Goal: Task Accomplishment & Management: Complete application form

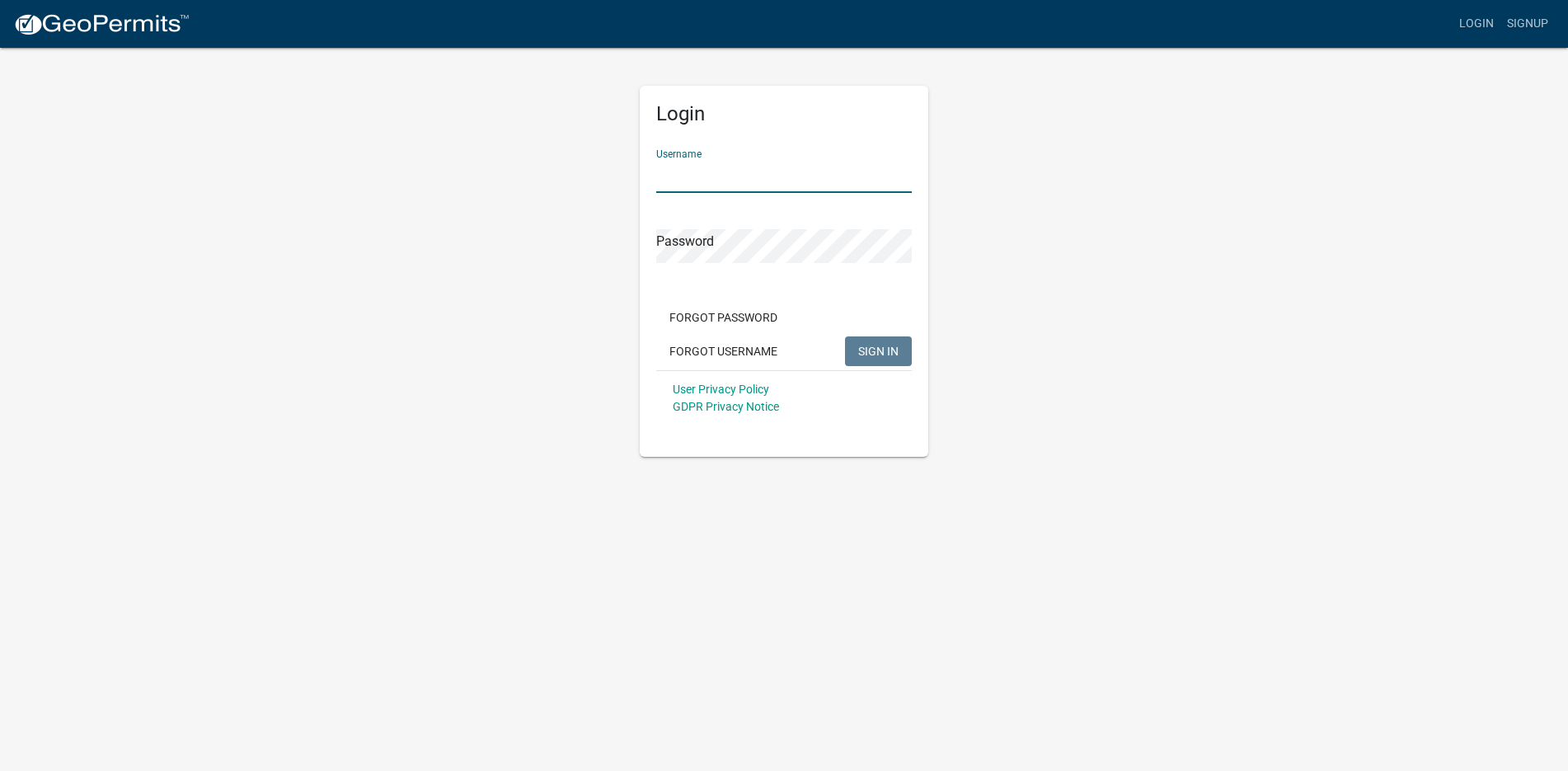
click at [702, 168] on input "Username" at bounding box center [784, 175] width 255 height 34
type input "waynep"
click at [879, 350] on span "SIGN IN" at bounding box center [878, 350] width 41 height 13
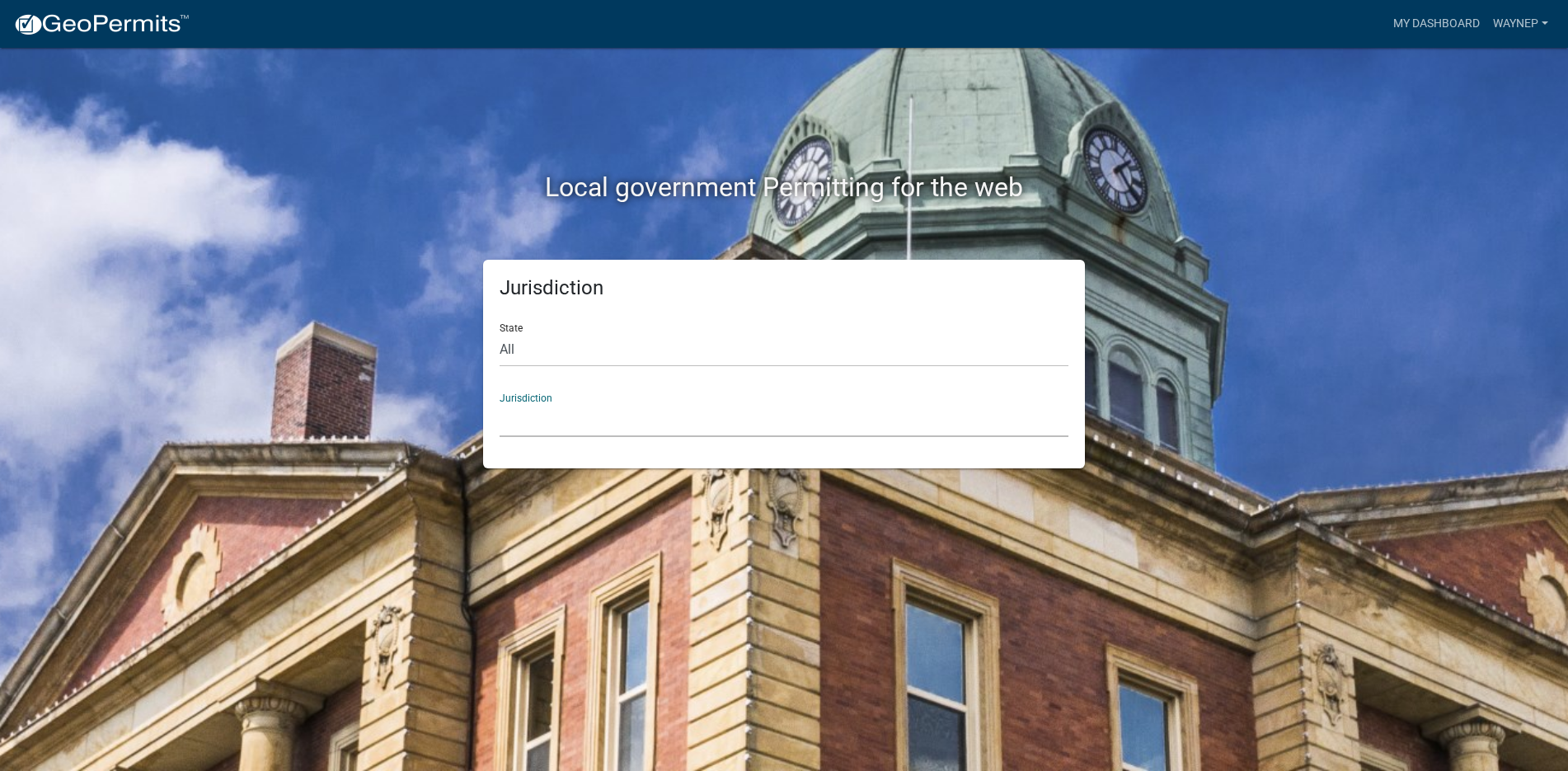
click at [610, 405] on select "Custer County, Colorado Carroll County, Georgia Cook County, Georgia Crawford C…" at bounding box center [783, 419] width 569 height 34
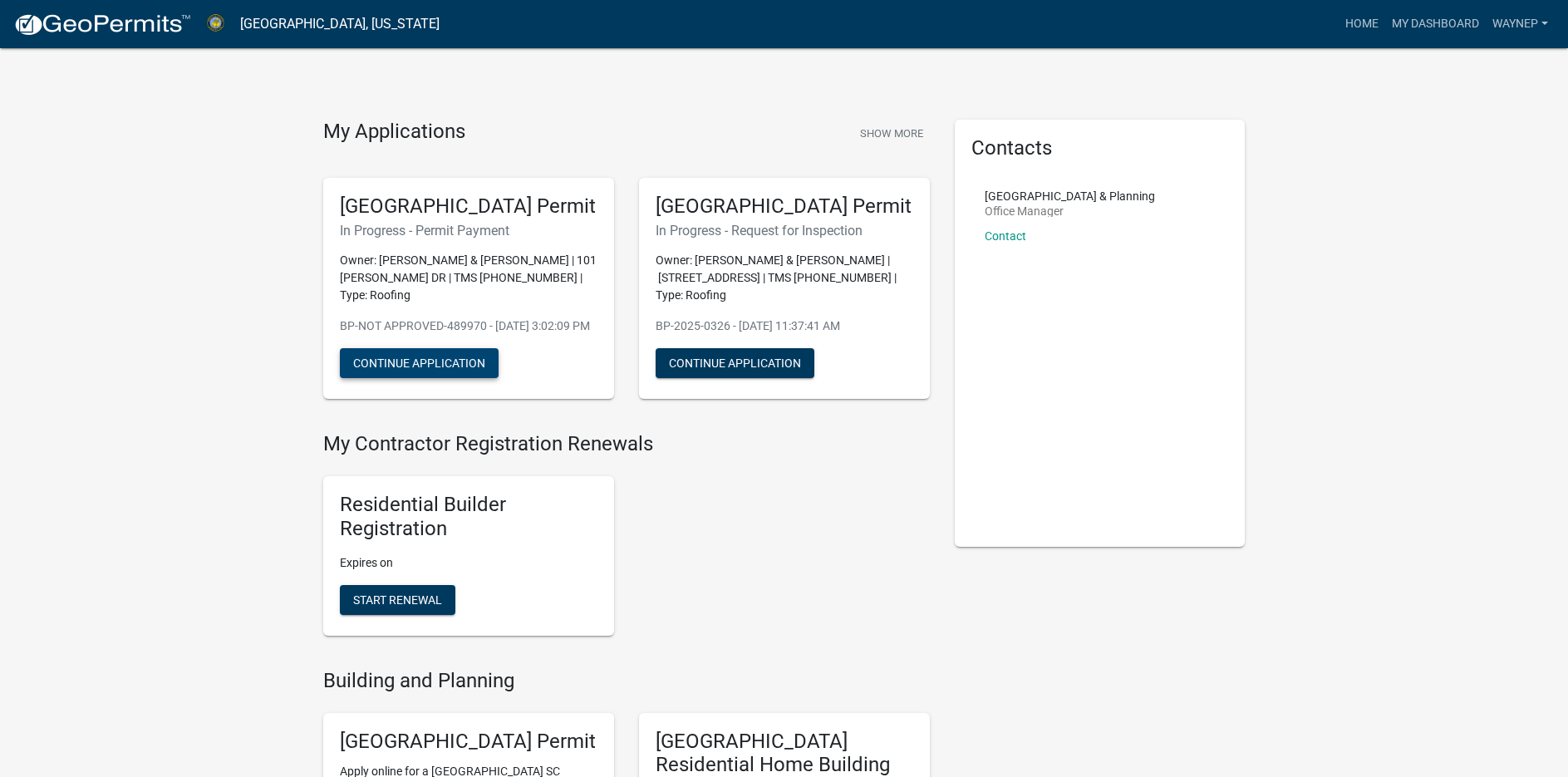
click at [428, 378] on button "Continue Application" at bounding box center [418, 363] width 158 height 30
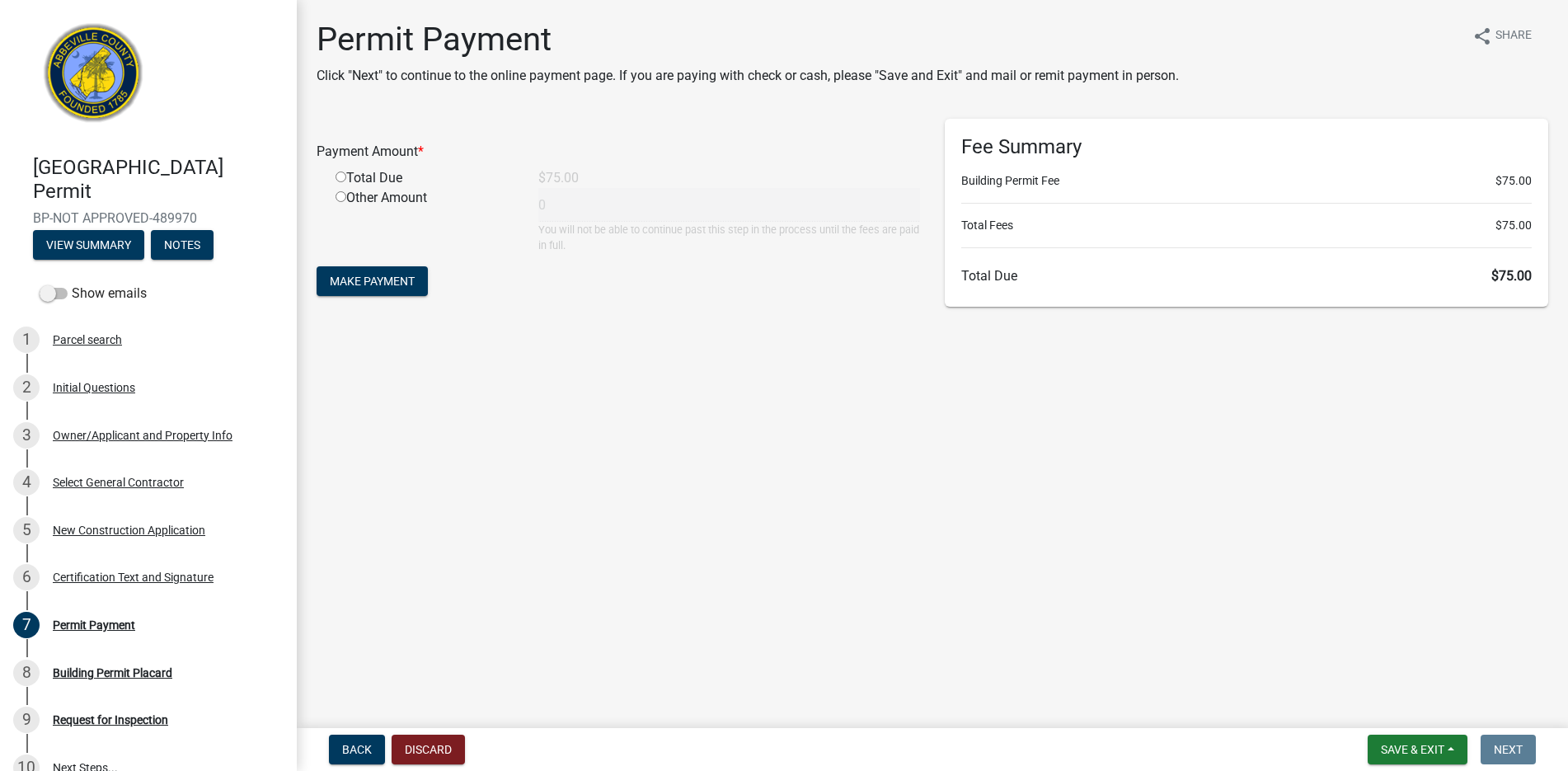
click at [338, 176] on input "radio" at bounding box center [340, 176] width 10 height 10
radio input "true"
type input "75"
click at [359, 279] on span "Make Payment" at bounding box center [372, 280] width 85 height 13
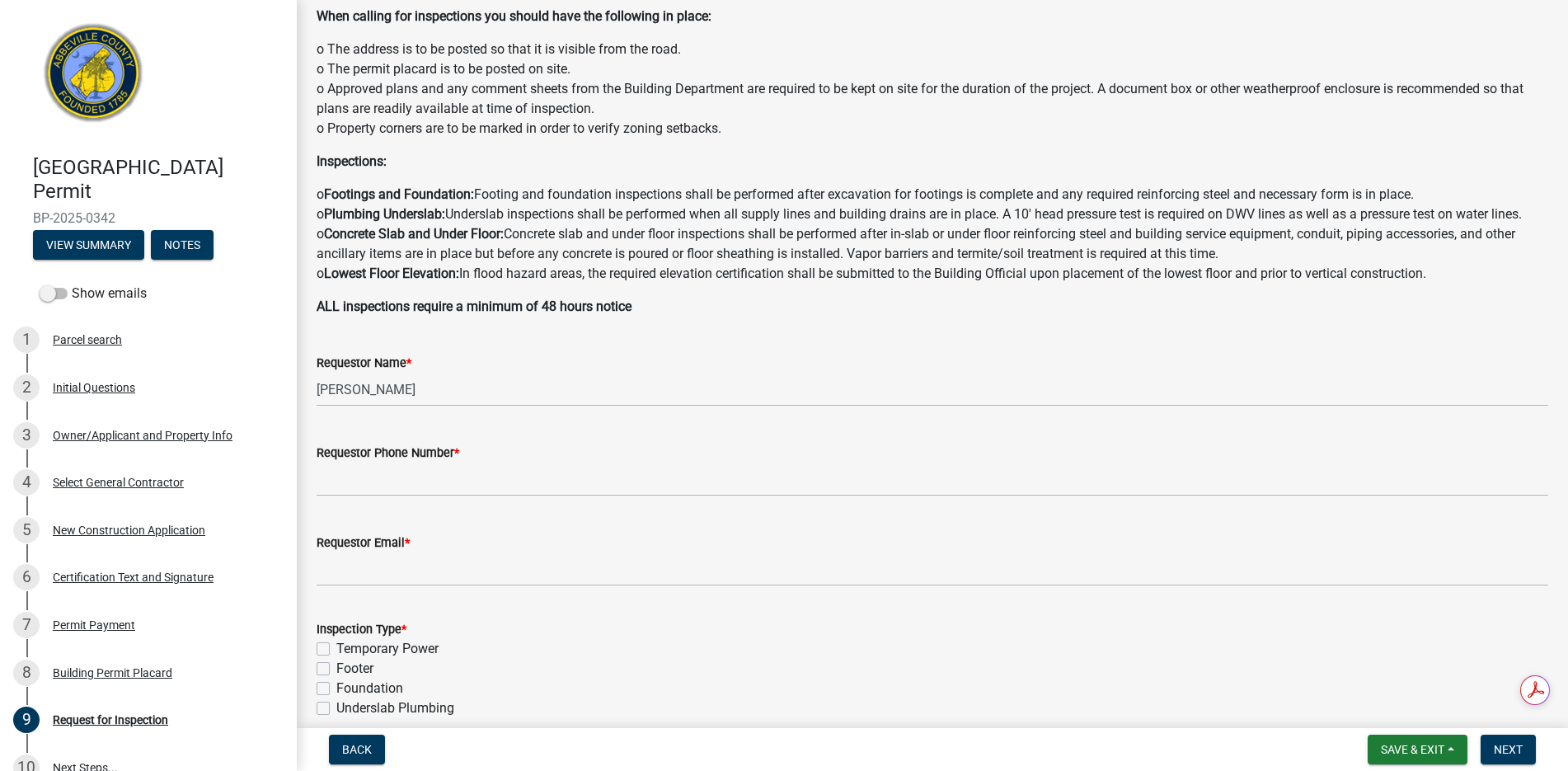
scroll to position [165, 0]
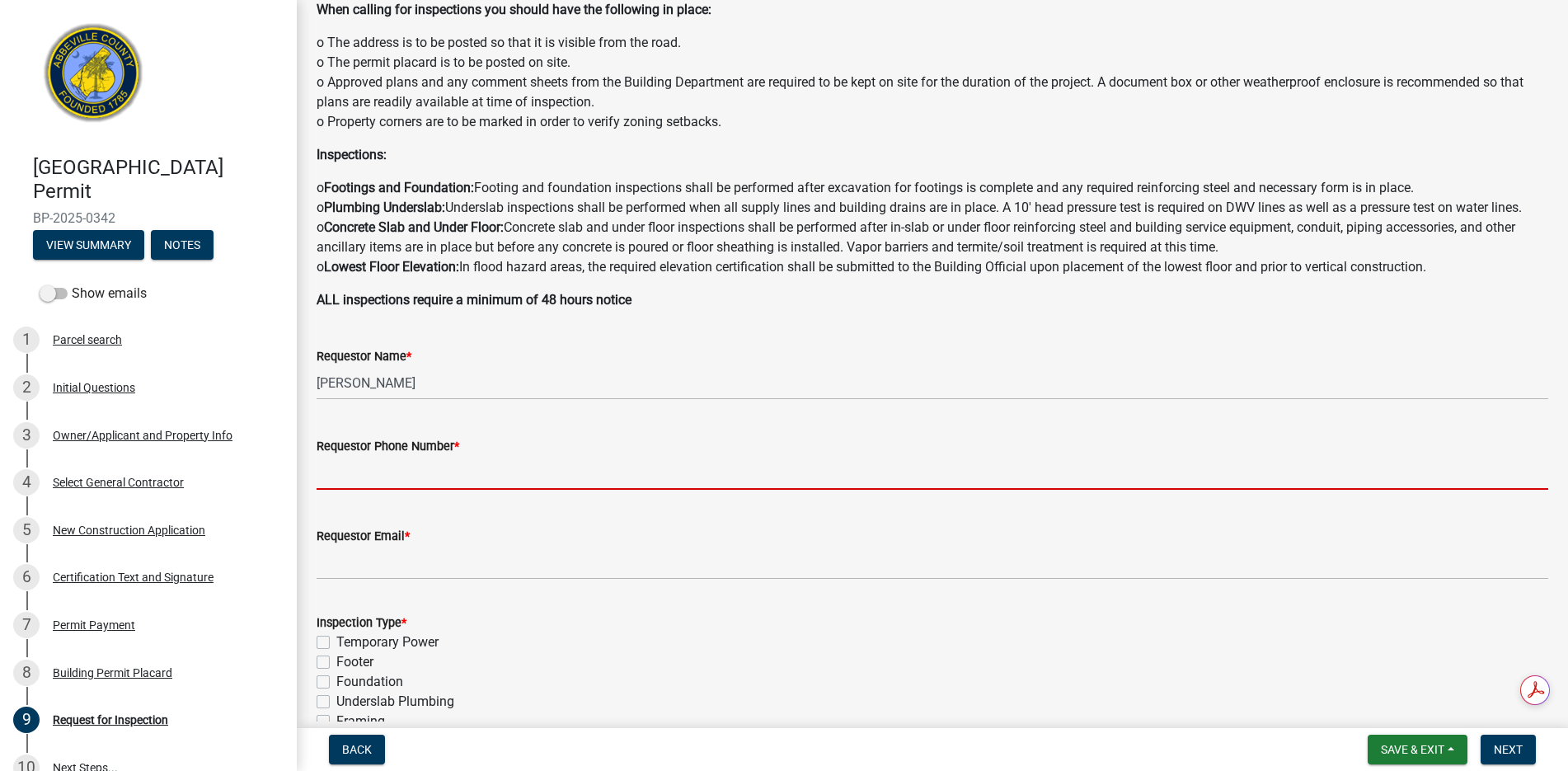
click at [378, 490] on input "Requestor Phone Number *" at bounding box center [932, 472] width 1231 height 34
type input "8643897960"
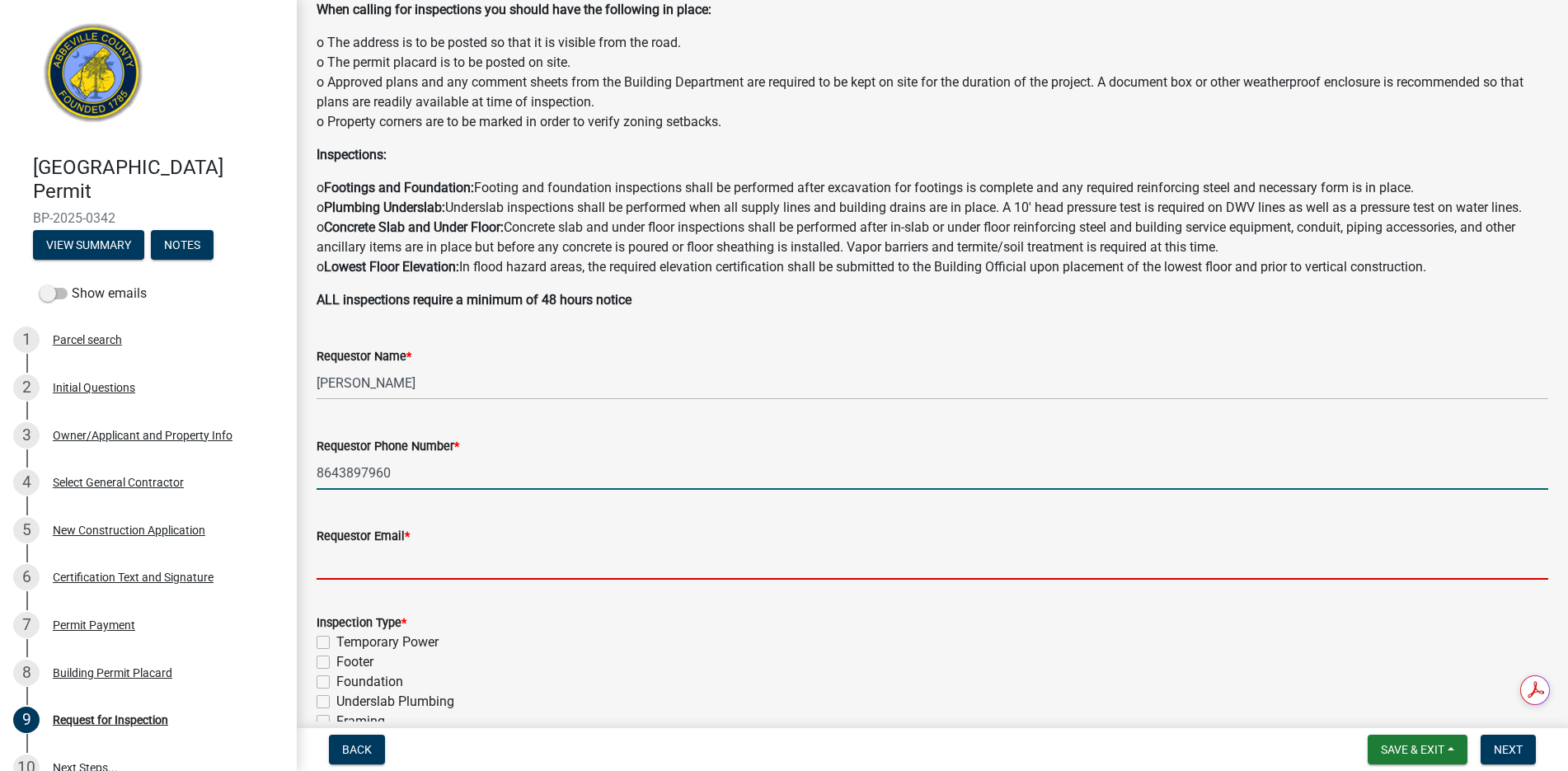
type input "lakelandsroofingllc@gmail.com"
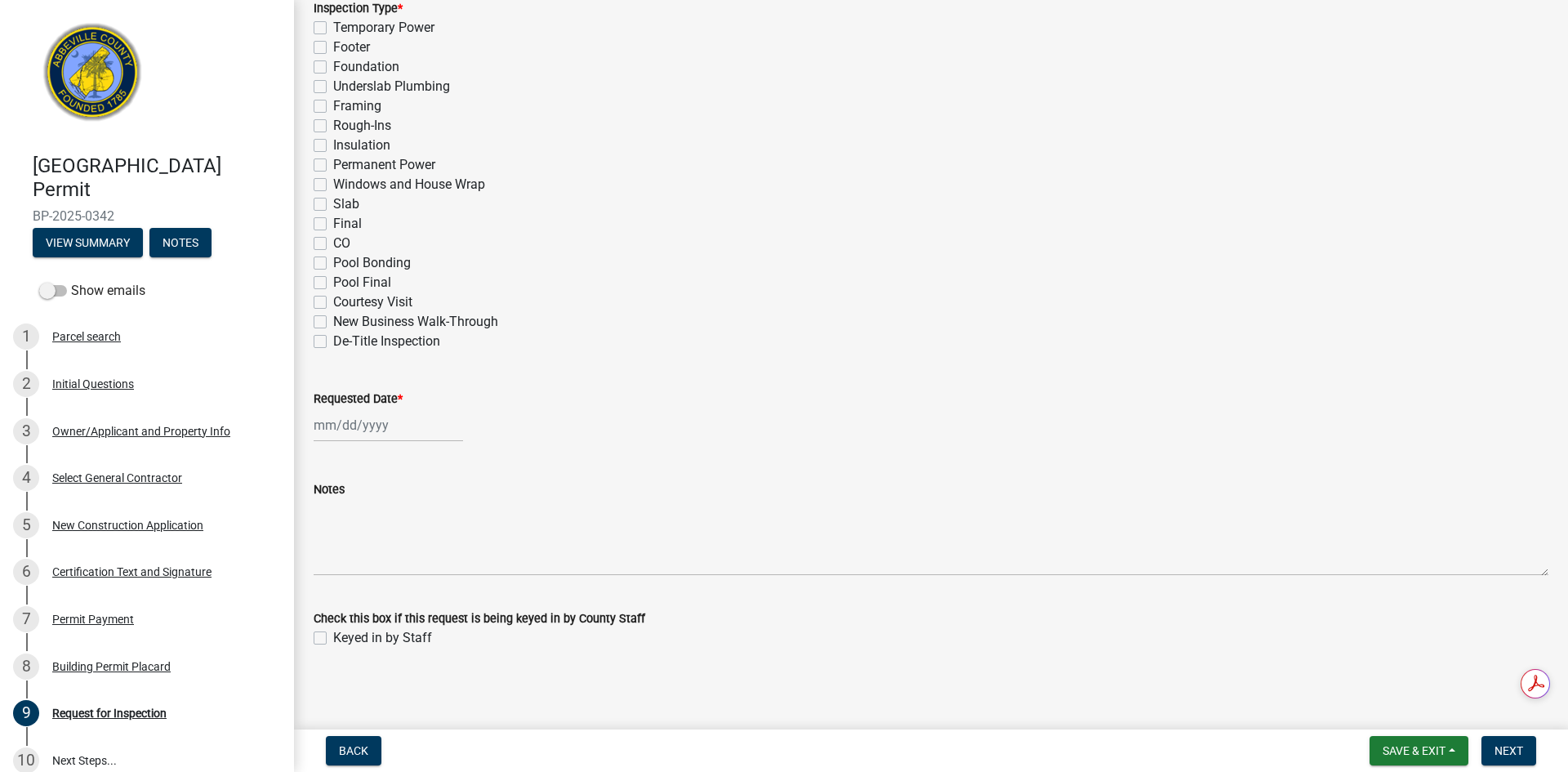
scroll to position [775, 0]
click at [1413, 750] on span "Save & Exit" at bounding box center [1413, 750] width 63 height 13
click at [1382, 707] on button "Save & Exit" at bounding box center [1403, 708] width 131 height 40
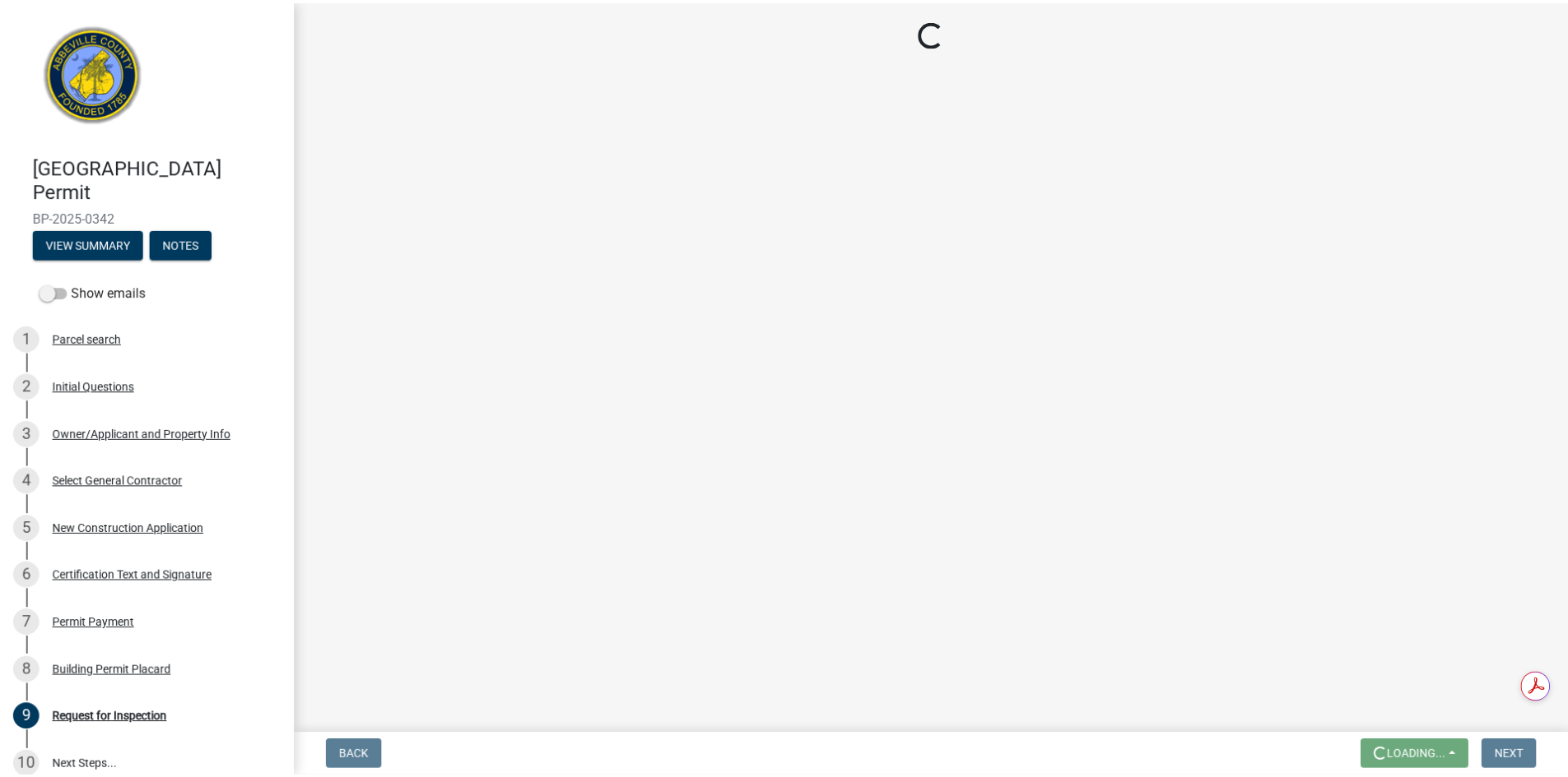
scroll to position [0, 0]
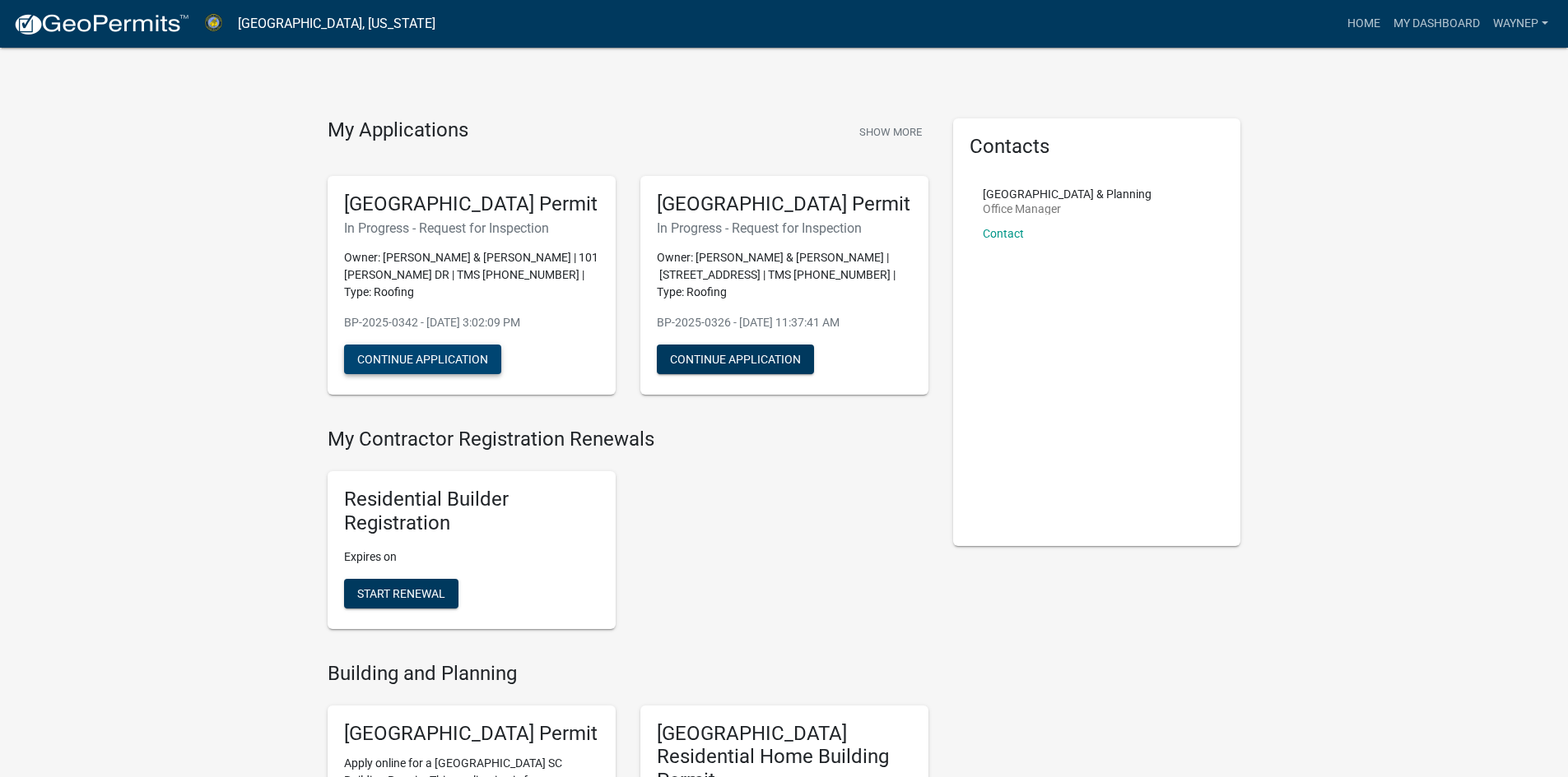
click at [466, 362] on button "Continue Application" at bounding box center [422, 359] width 157 height 29
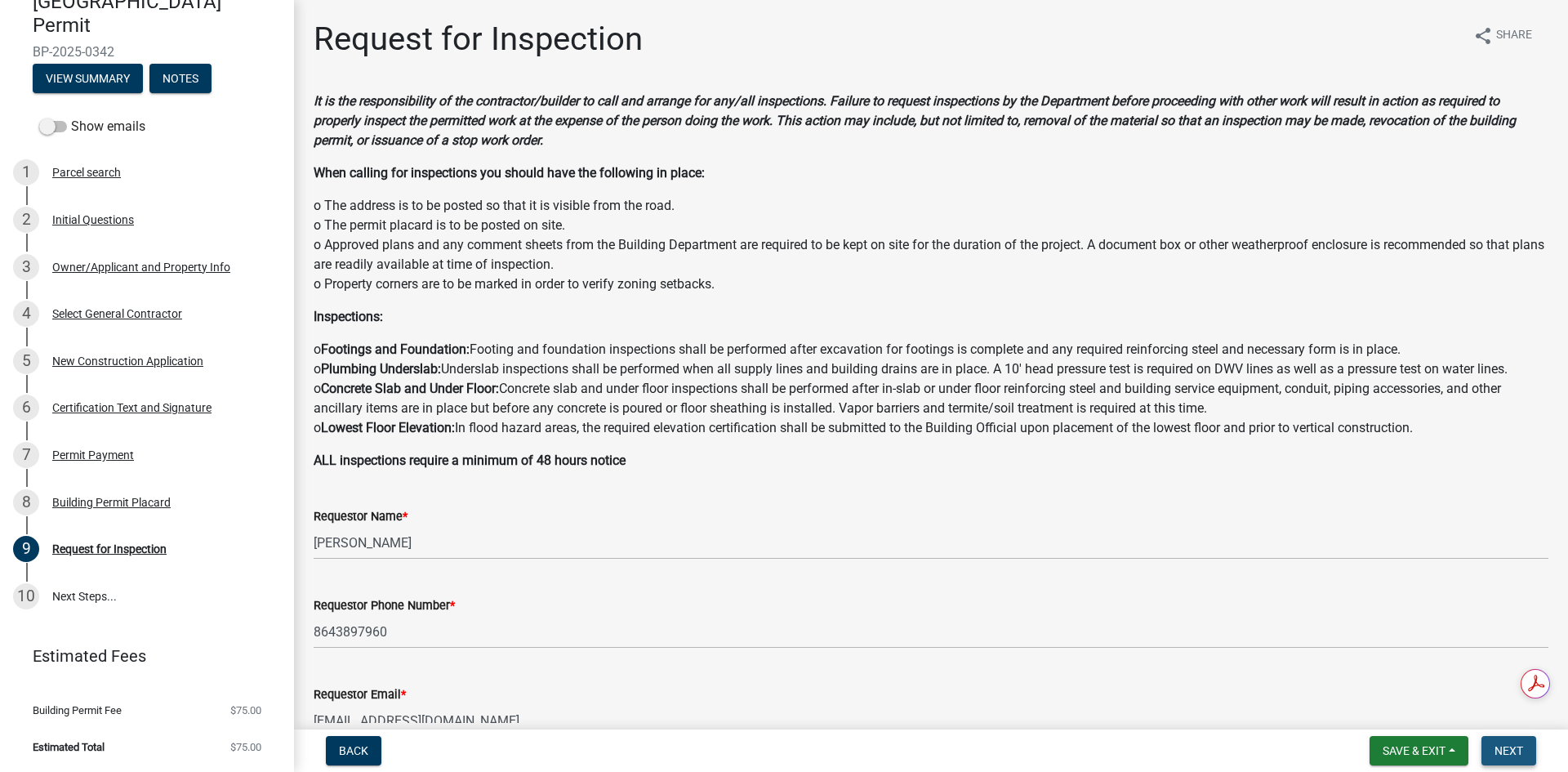
click at [1514, 746] on span "Next" at bounding box center [1508, 750] width 28 height 13
click at [1510, 751] on span "Next" at bounding box center [1508, 750] width 28 height 13
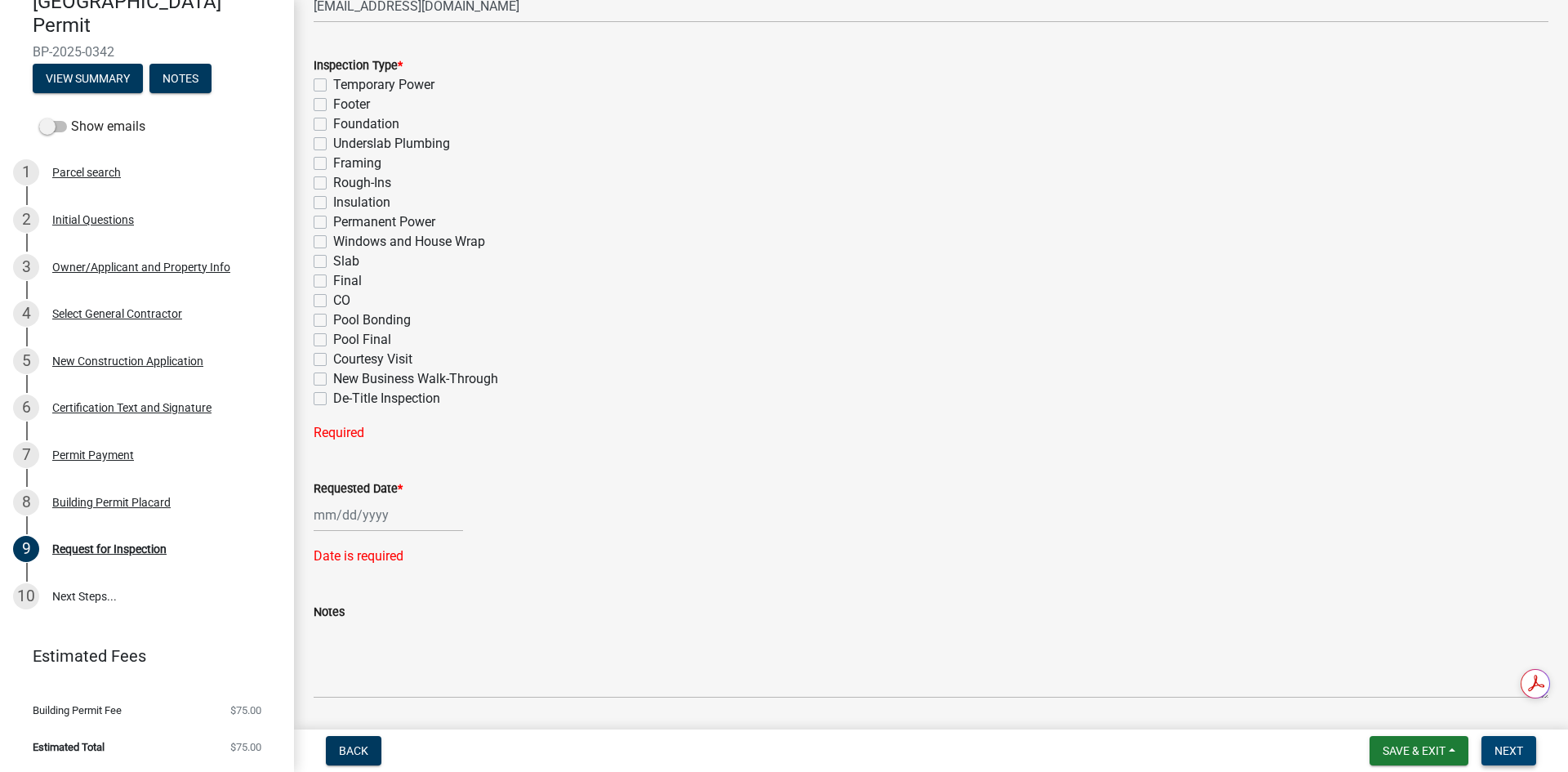
scroll to position [841, 0]
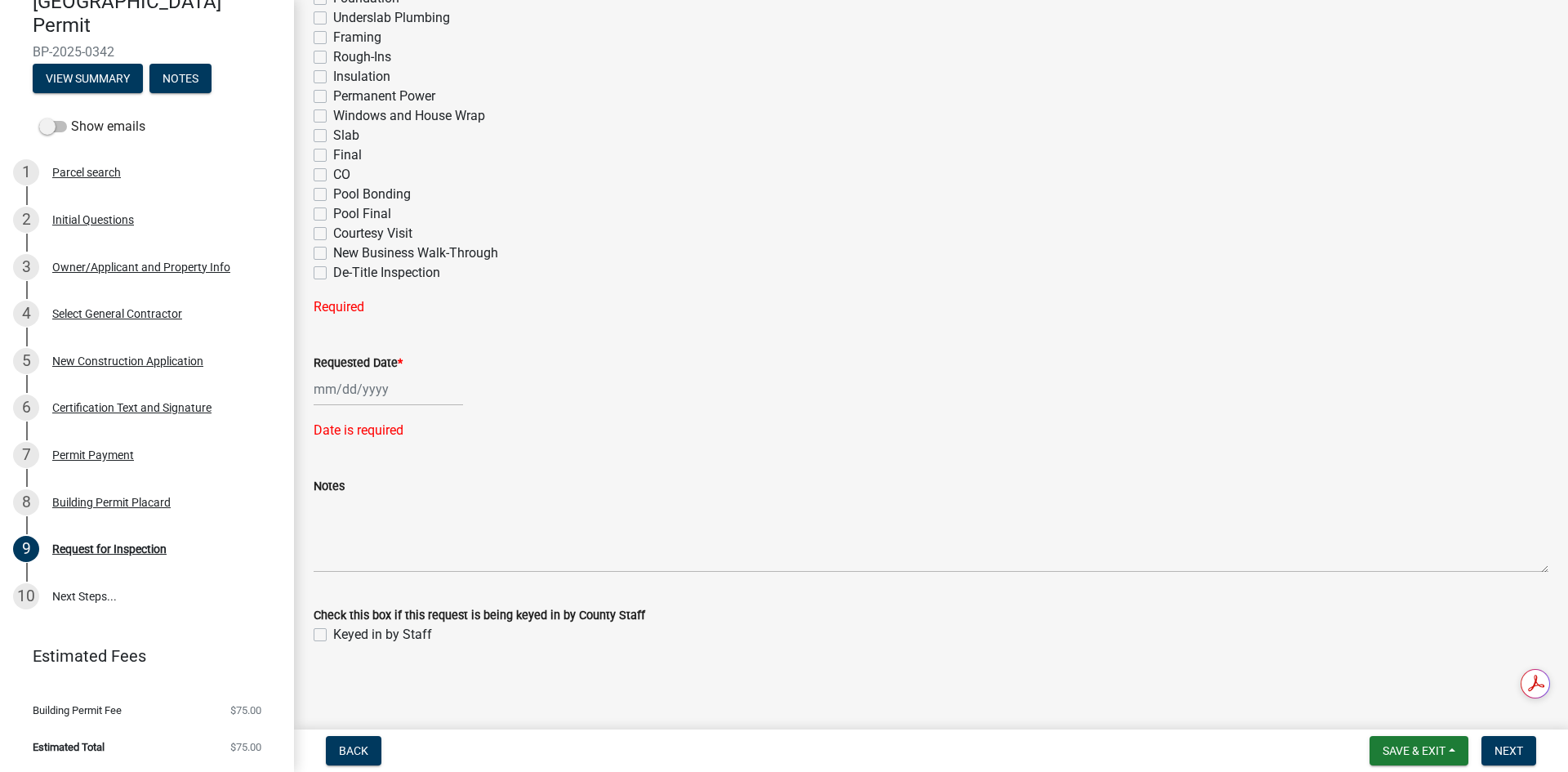
click at [333, 631] on label "Keyed in by Staff" at bounding box center [382, 634] width 99 height 20
click at [333, 631] on input "Keyed in by Staff" at bounding box center [338, 630] width 10 height 10
checkbox input "true"
click at [1462, 750] on button "Save & Exit" at bounding box center [1418, 750] width 99 height 29
click at [1409, 747] on span "Save & Exit" at bounding box center [1413, 750] width 63 height 13
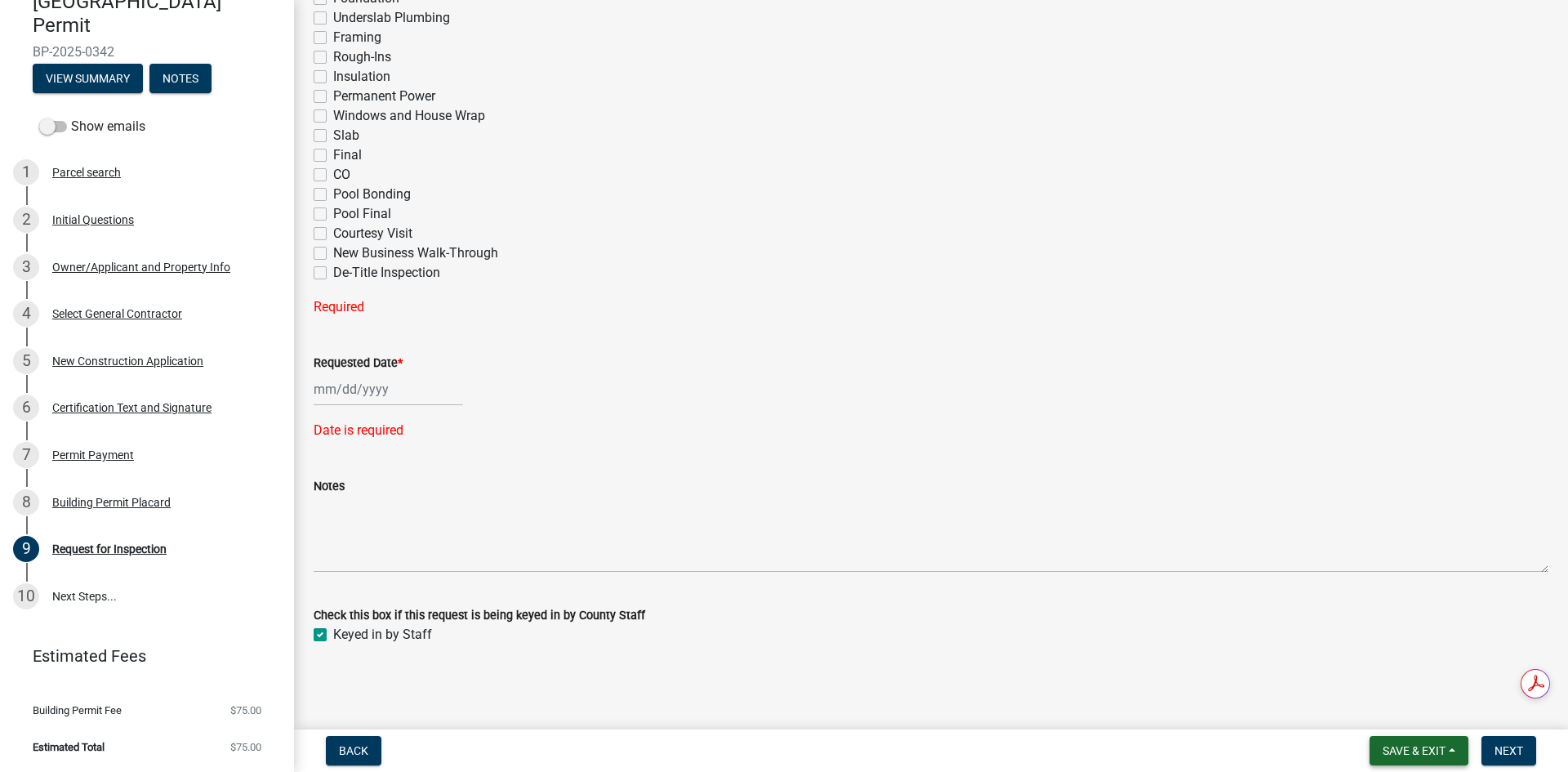
click at [1404, 742] on button "Save & Exit" at bounding box center [1418, 750] width 99 height 29
click at [1405, 713] on button "Save & Exit" at bounding box center [1403, 708] width 131 height 40
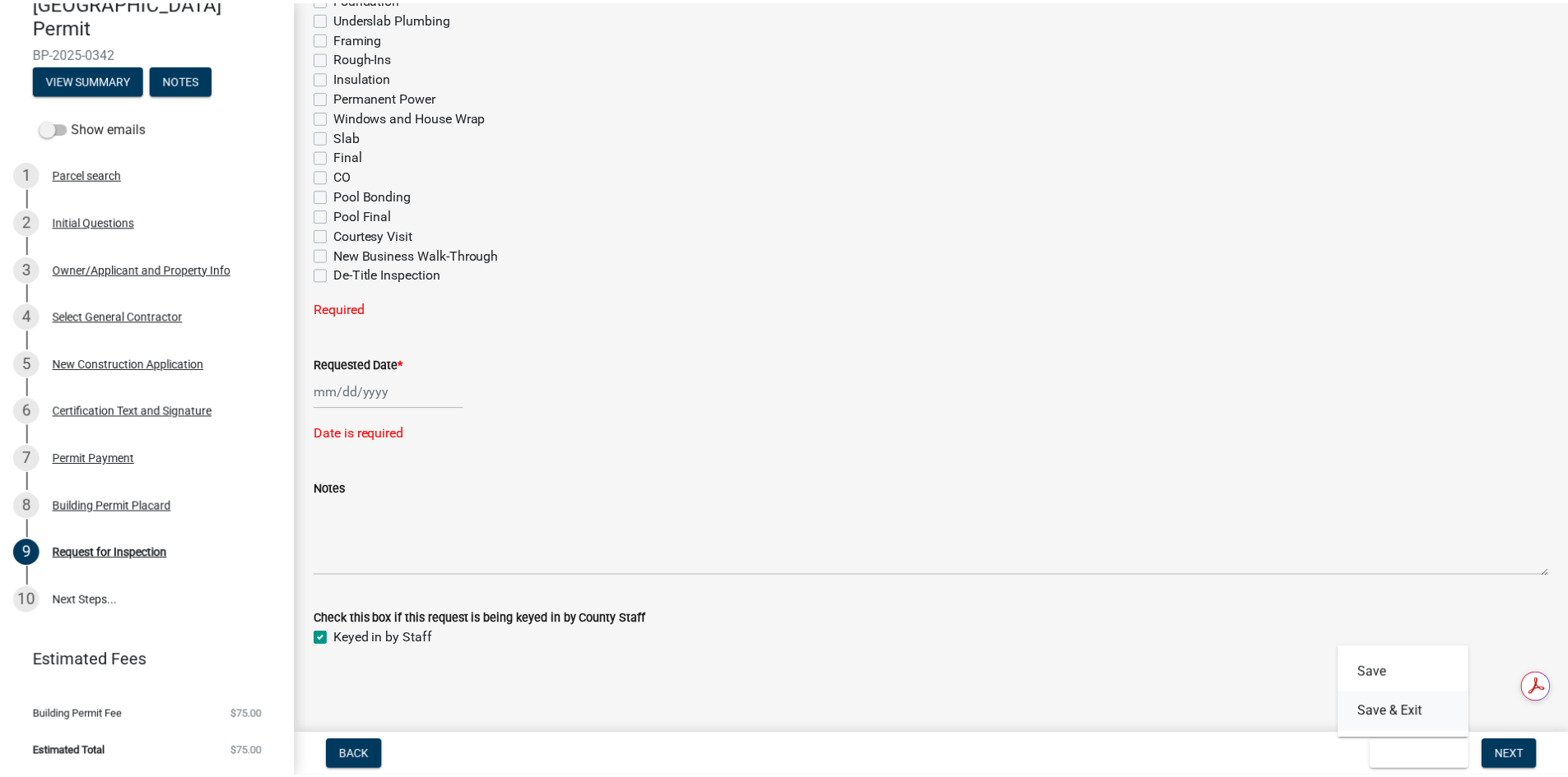
scroll to position [0, 0]
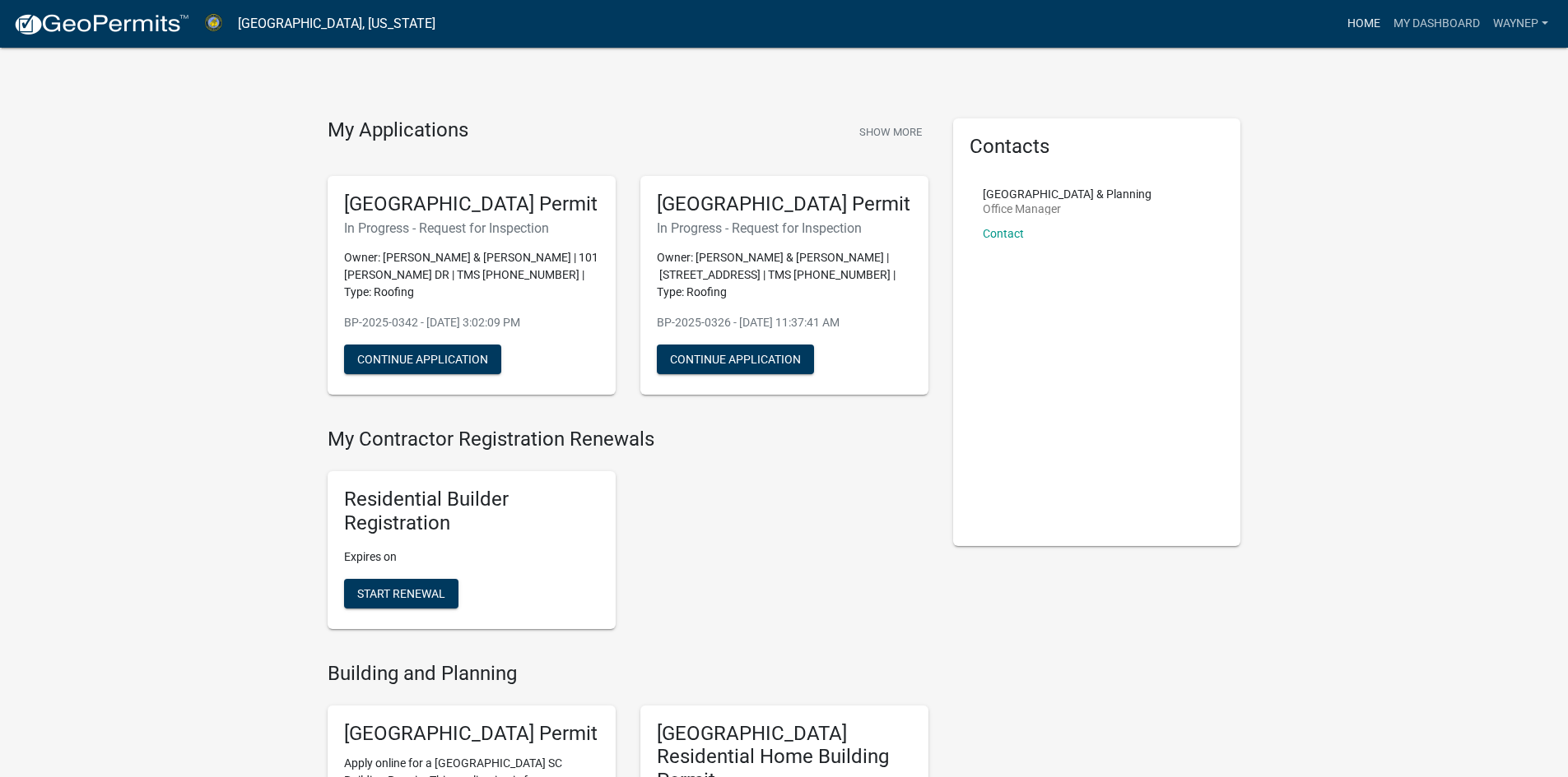
click at [1359, 22] on link "Home" at bounding box center [1363, 23] width 46 height 31
click at [999, 234] on link "Contact" at bounding box center [1003, 233] width 41 height 13
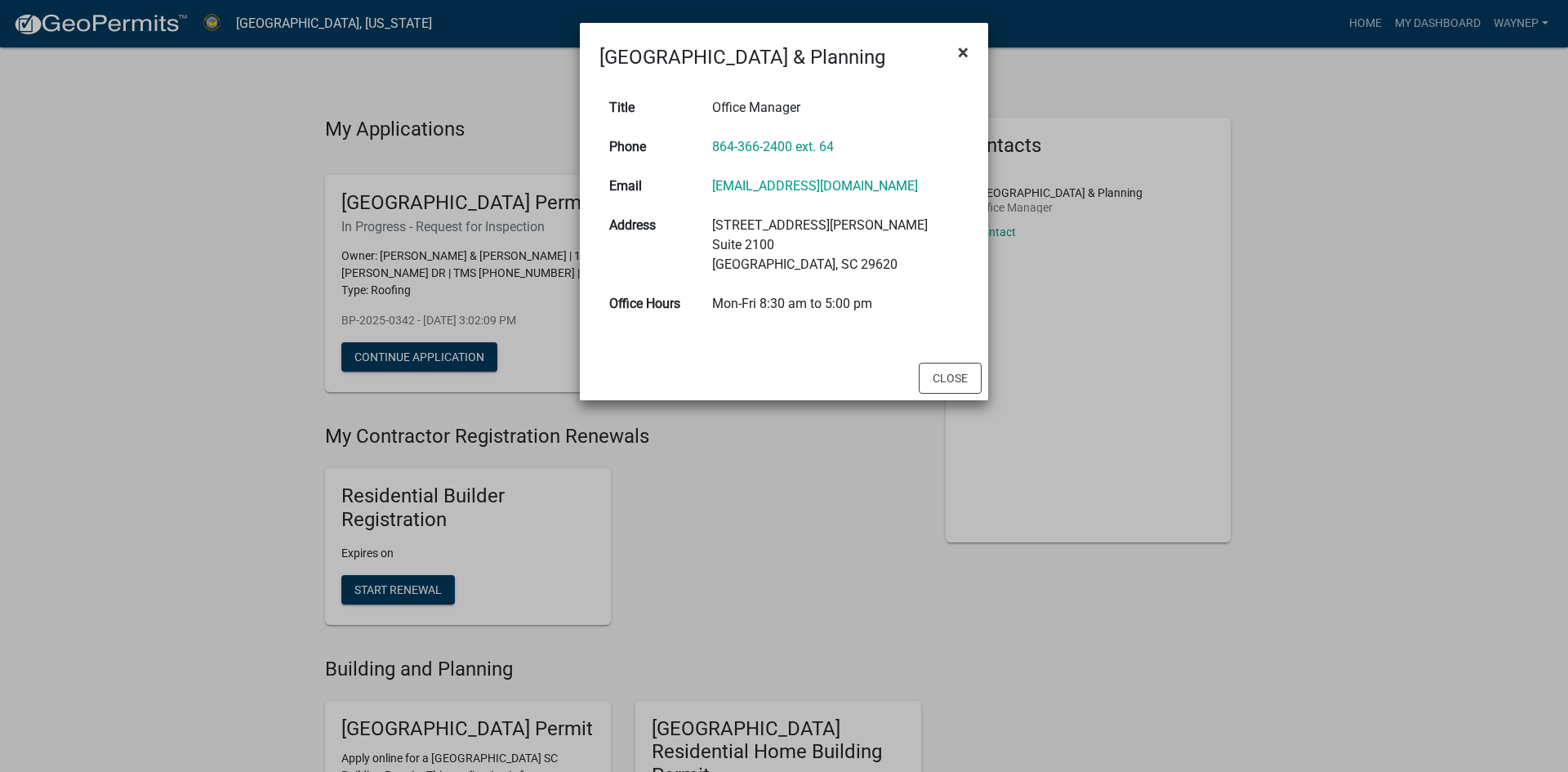
click at [960, 57] on span "×" at bounding box center [963, 52] width 10 height 23
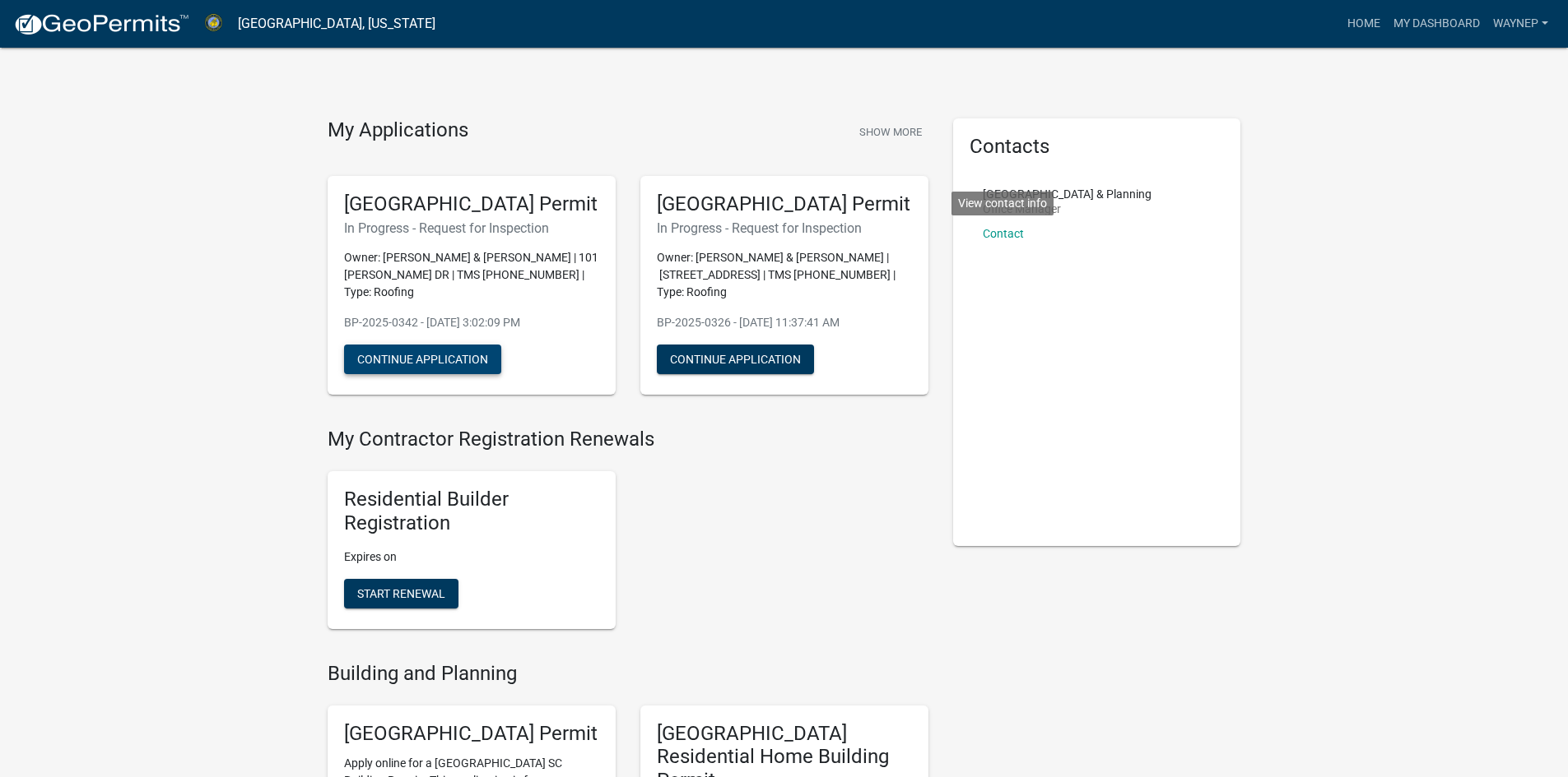
click at [437, 374] on button "Continue Application" at bounding box center [422, 359] width 157 height 29
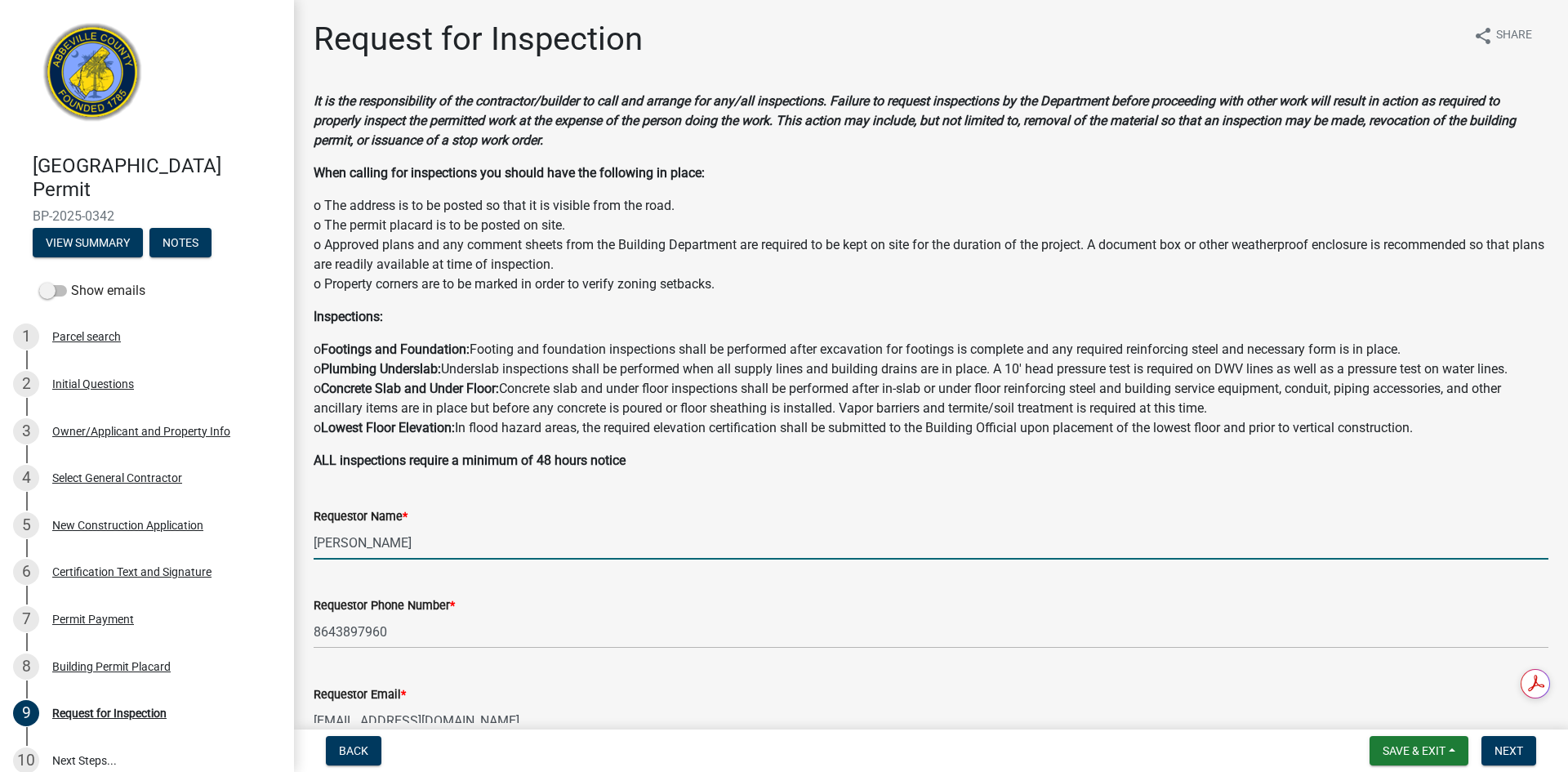
click at [318, 540] on input "james b Timmerman" at bounding box center [931, 542] width 1234 height 34
click at [363, 546] on input "James b Timmerman" at bounding box center [931, 542] width 1234 height 34
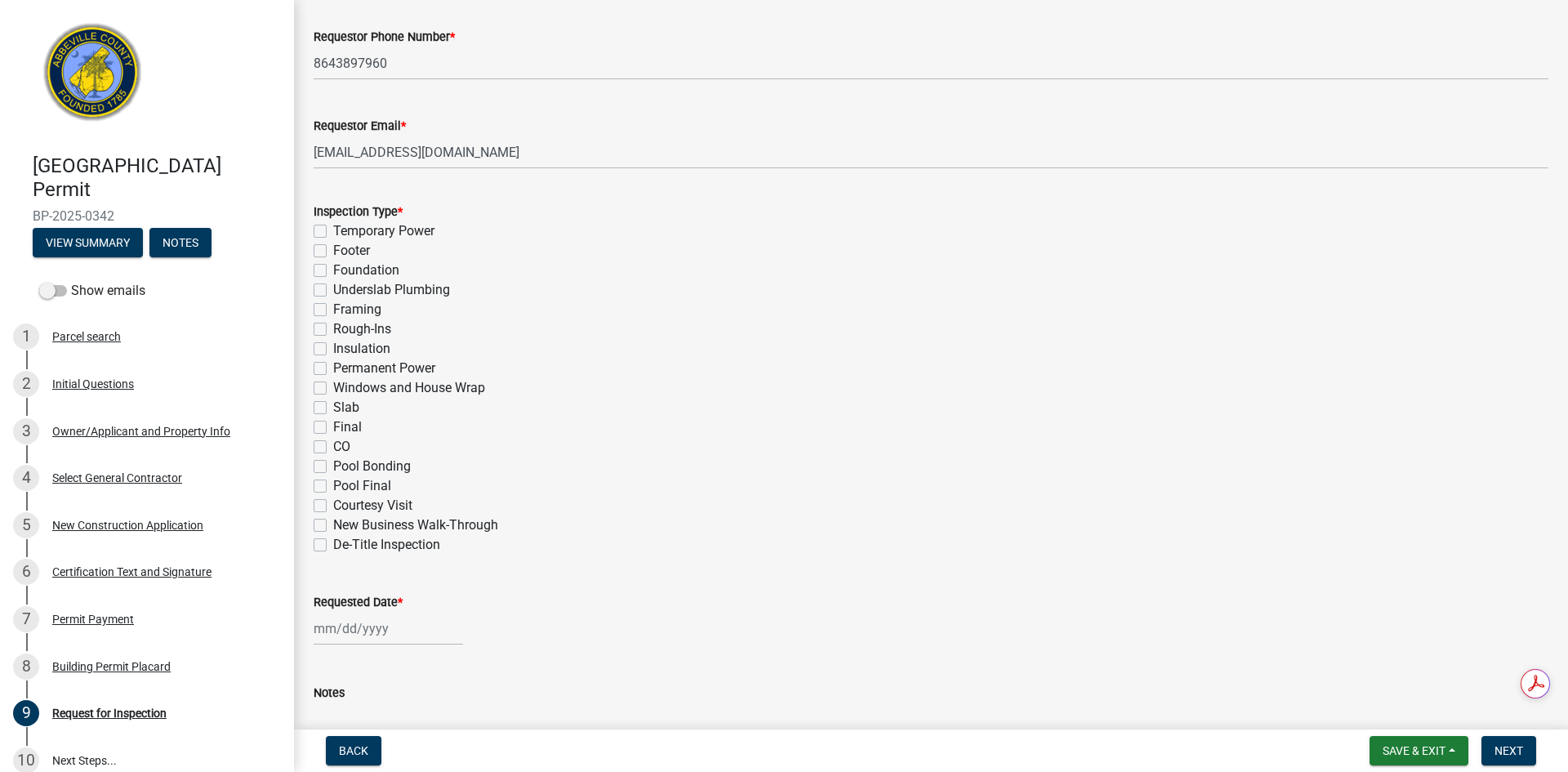
scroll to position [572, 0]
type input "James B Timmerman"
click at [333, 427] on label "Final" at bounding box center [347, 423] width 28 height 20
click at [333, 425] on input "Final" at bounding box center [338, 419] width 10 height 10
checkbox input "true"
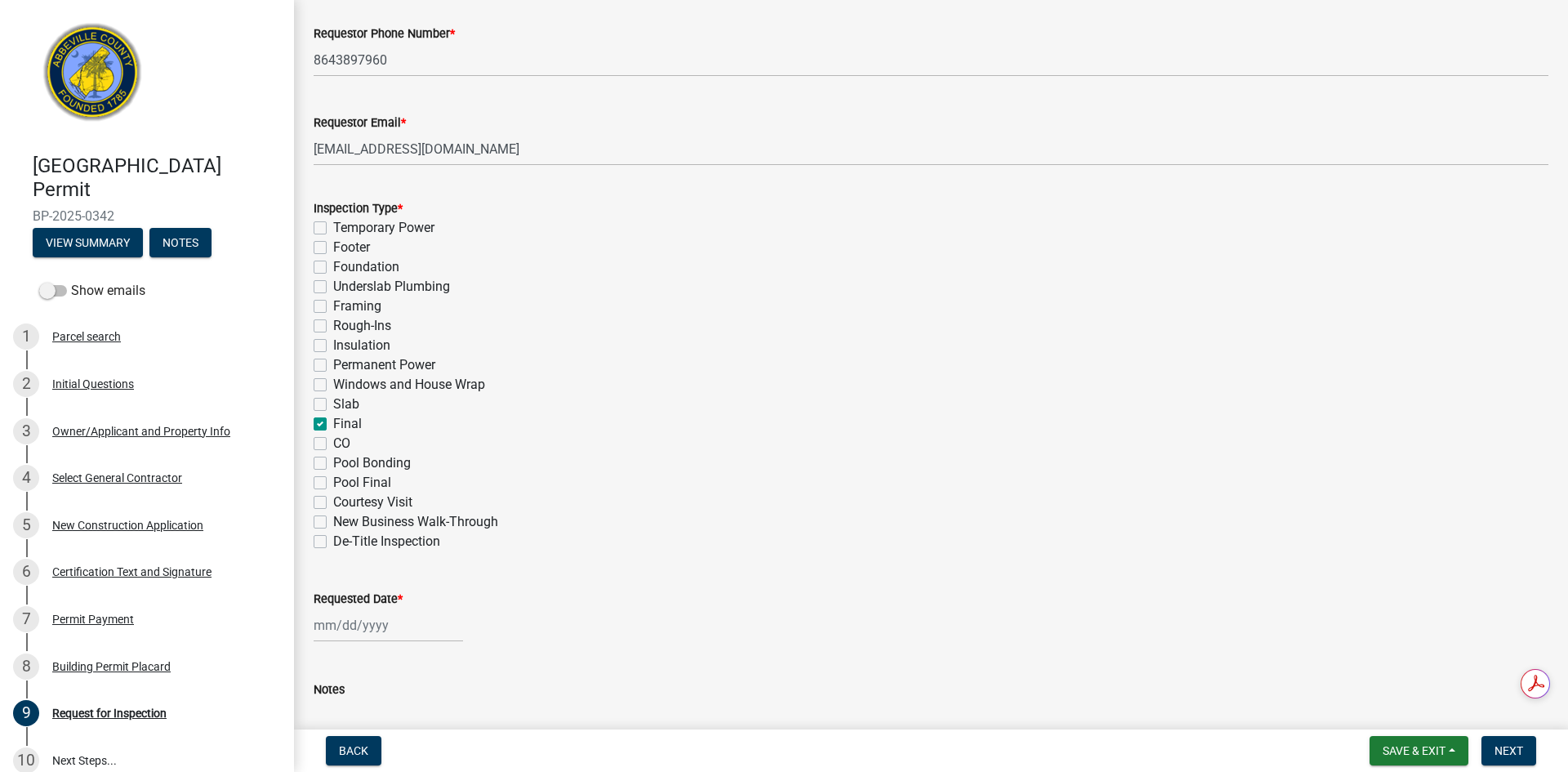
checkbox input "false"
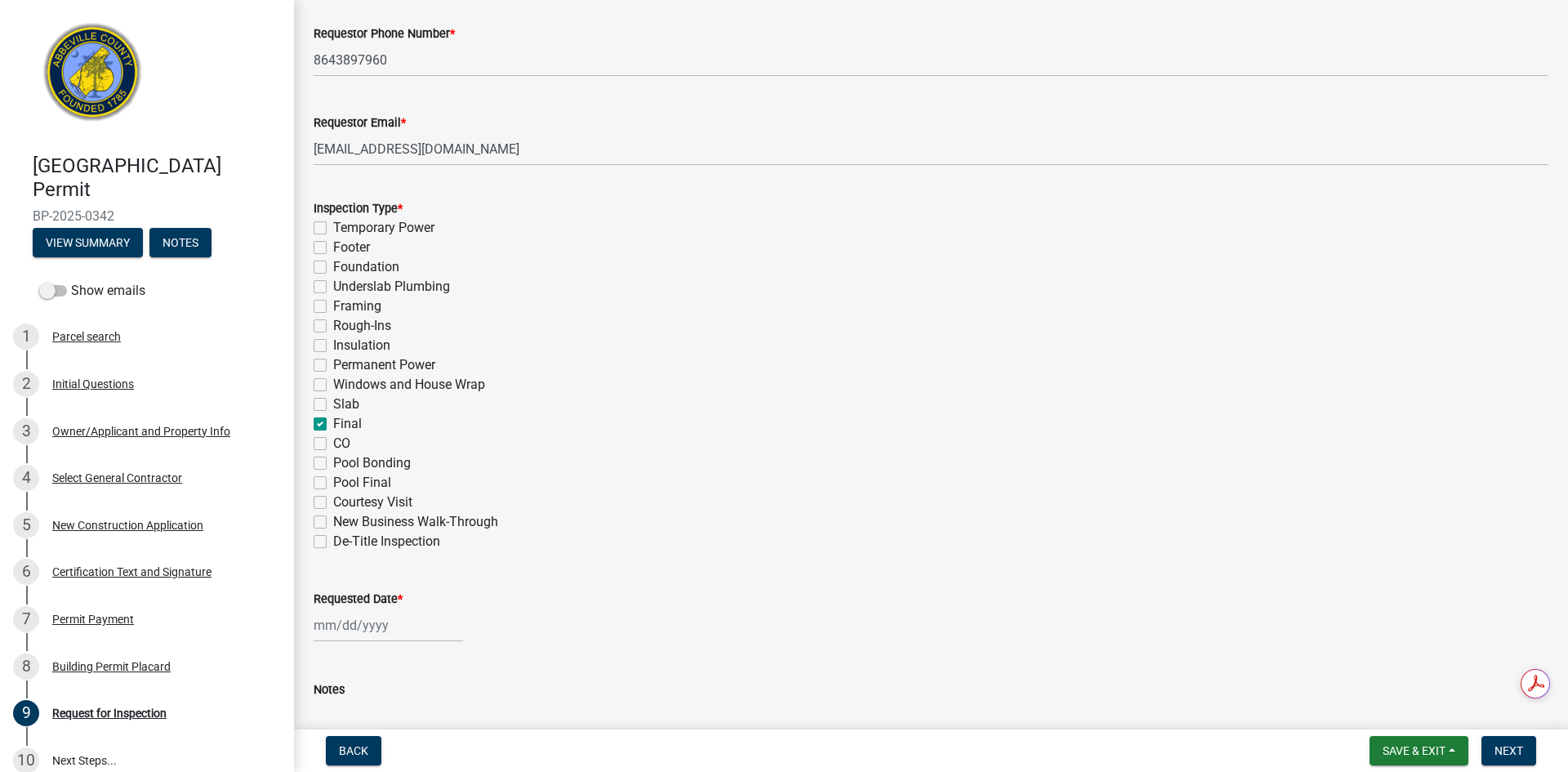
checkbox input "false"
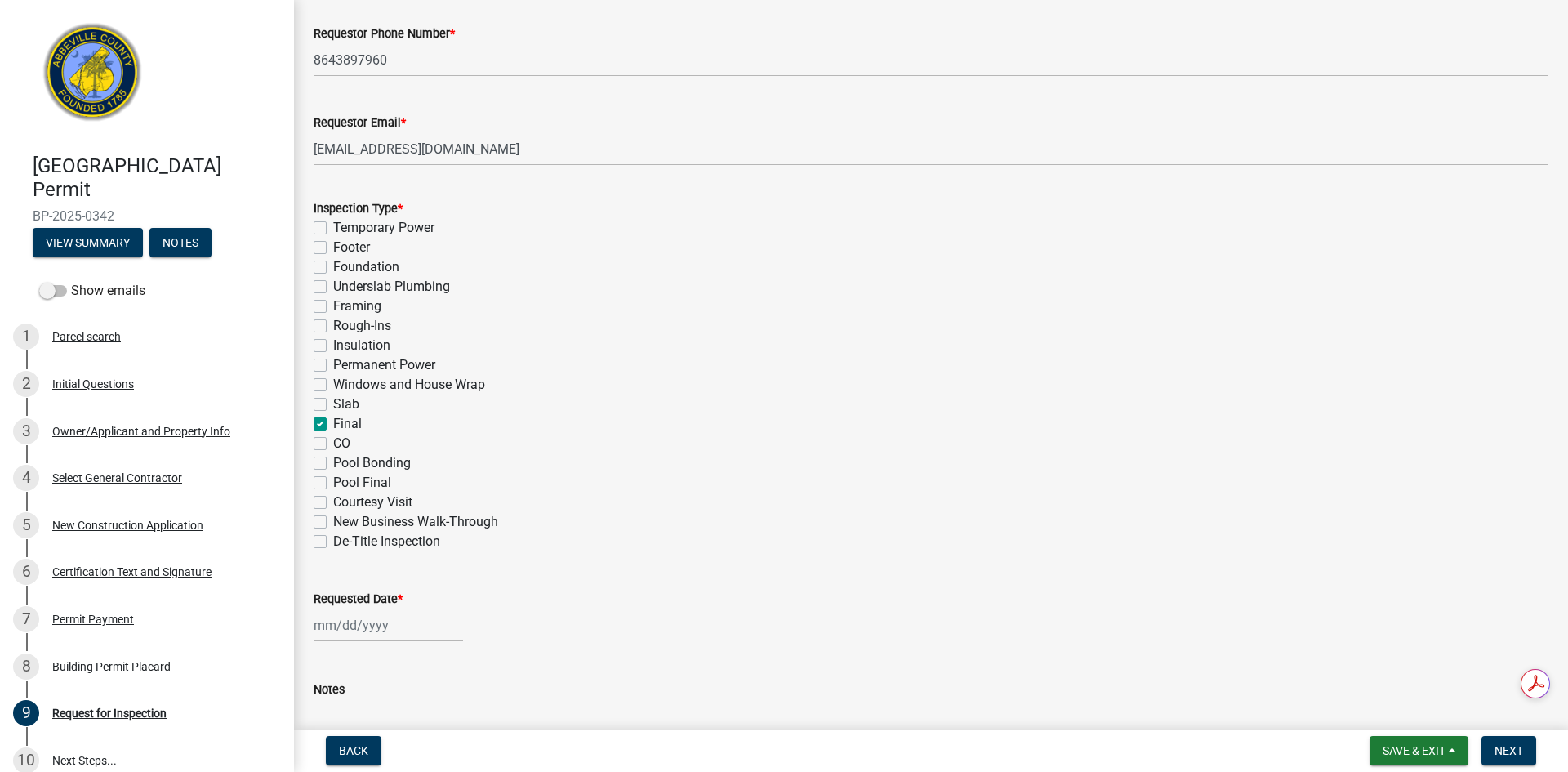
checkbox input "true"
checkbox input "false"
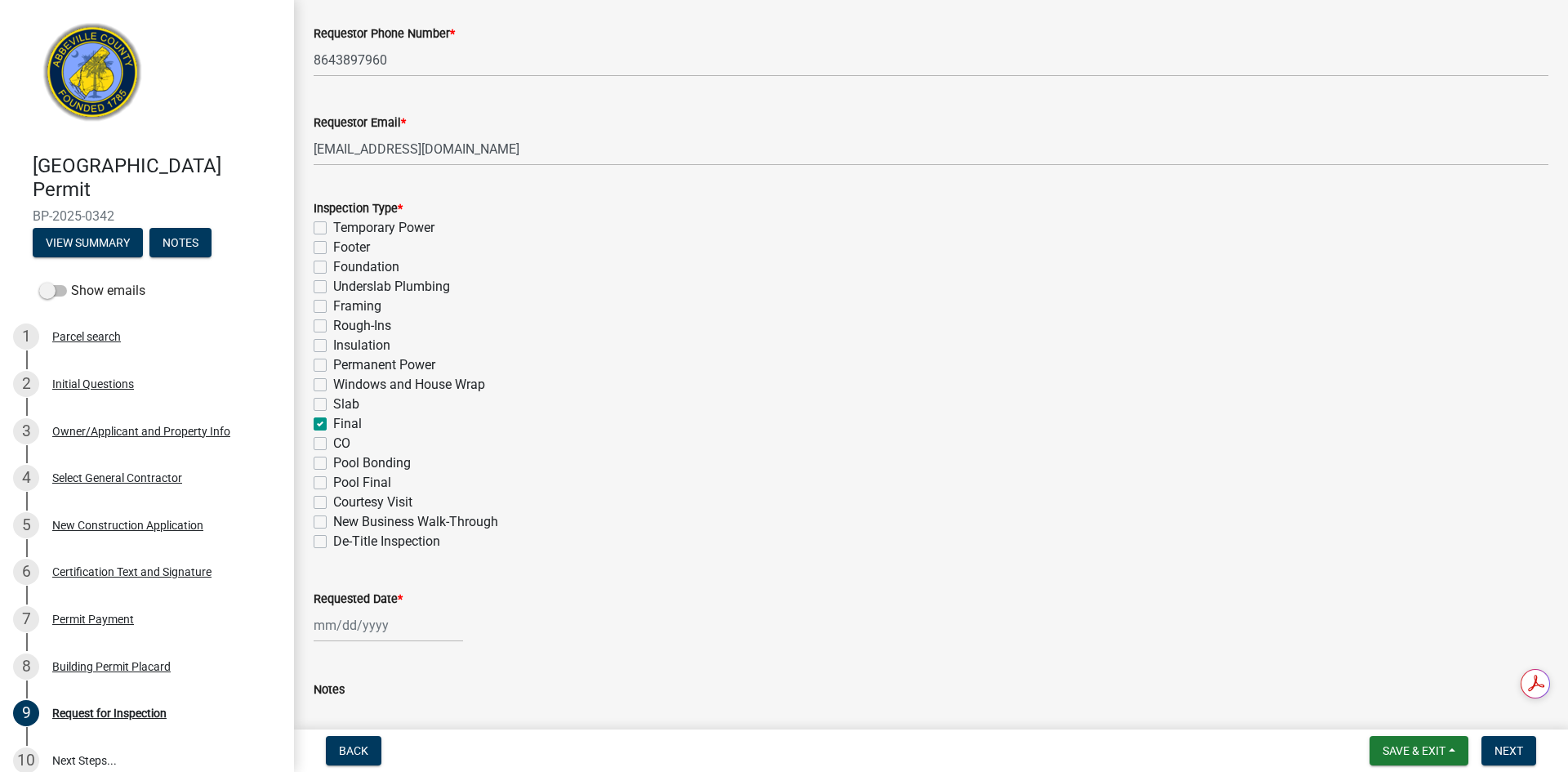
checkbox input "false"
click at [324, 632] on div at bounding box center [389, 625] width 150 height 34
select select "10"
select select "2025"
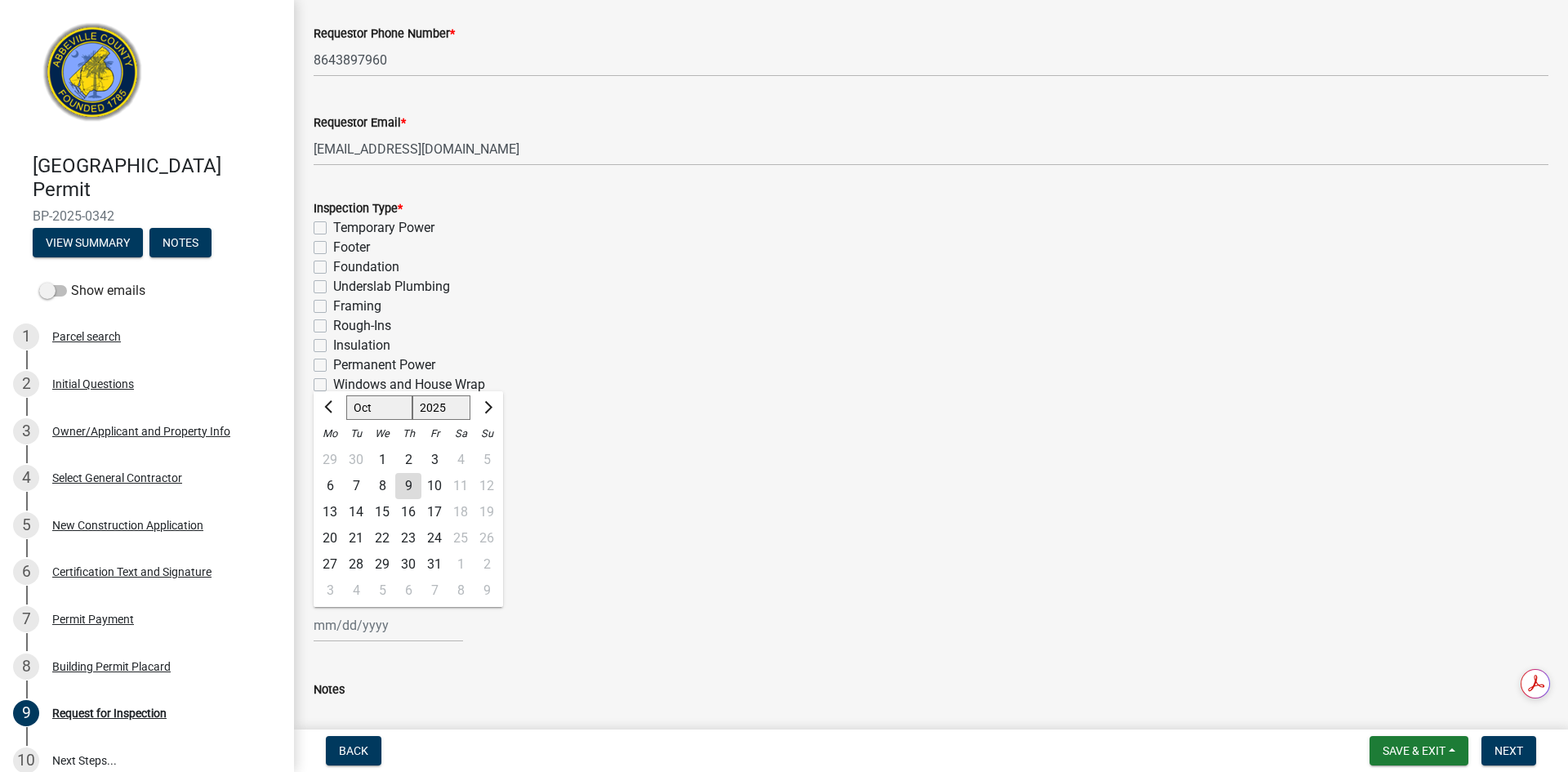
click at [436, 488] on div "10" at bounding box center [434, 486] width 26 height 26
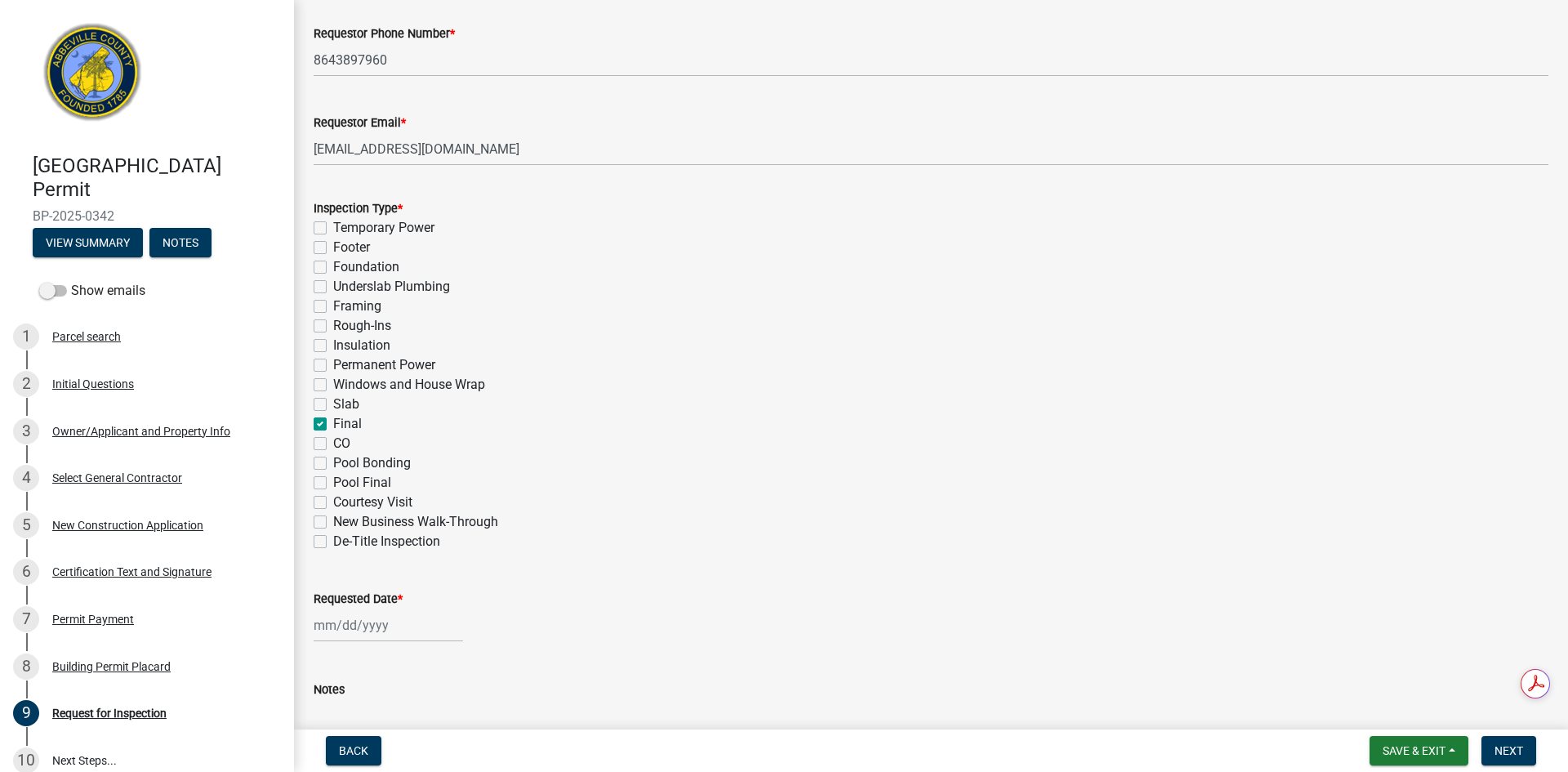
type input "10/10/2025"
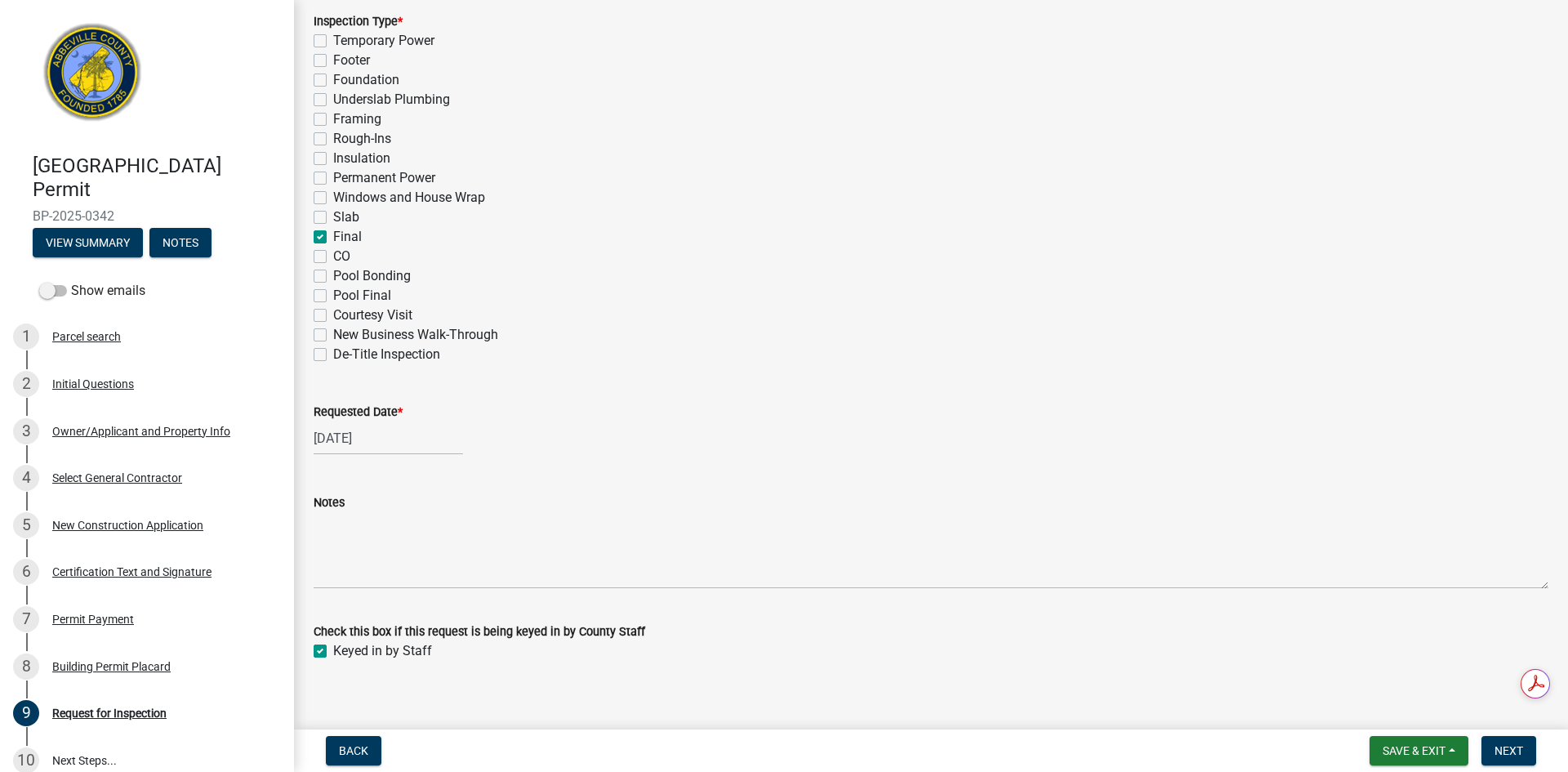
scroll to position [775, 0]
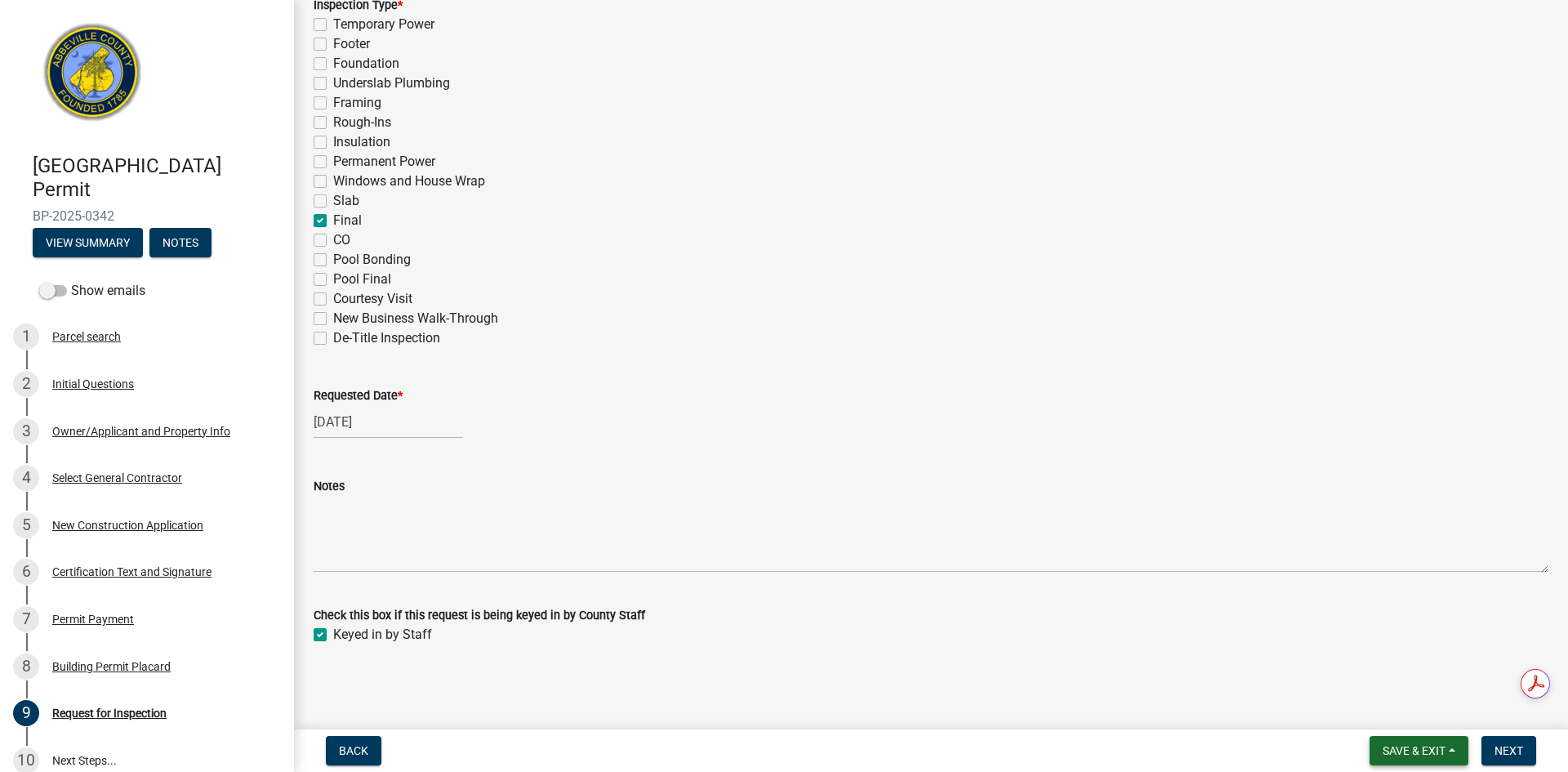
click at [1423, 751] on span "Save & Exit" at bounding box center [1413, 750] width 63 height 13
click at [1379, 674] on button "Save" at bounding box center [1403, 670] width 131 height 40
click at [1416, 747] on span "Save & Exit" at bounding box center [1413, 750] width 63 height 13
click at [1508, 747] on span "Next" at bounding box center [1508, 750] width 28 height 13
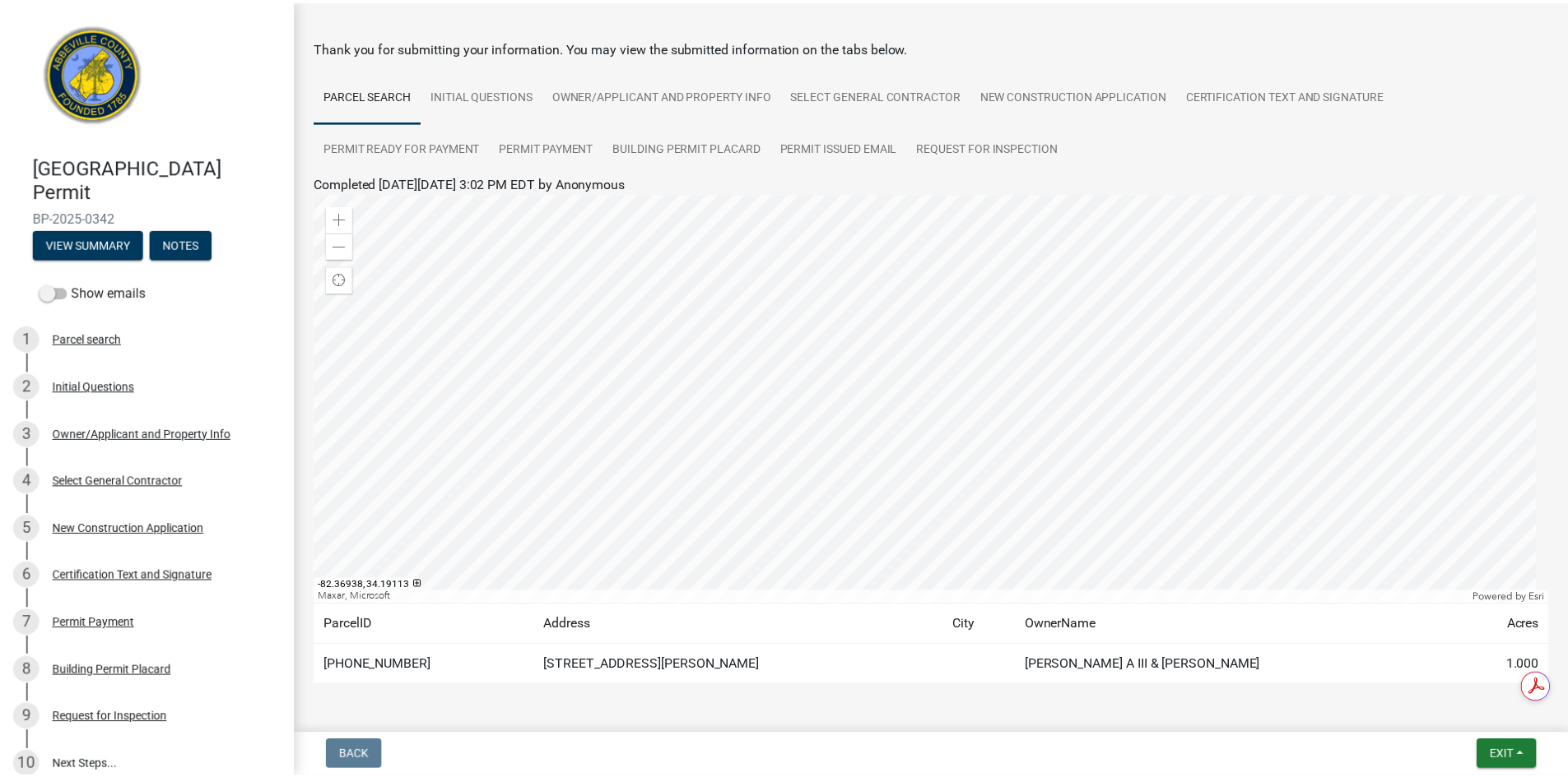
scroll to position [0, 0]
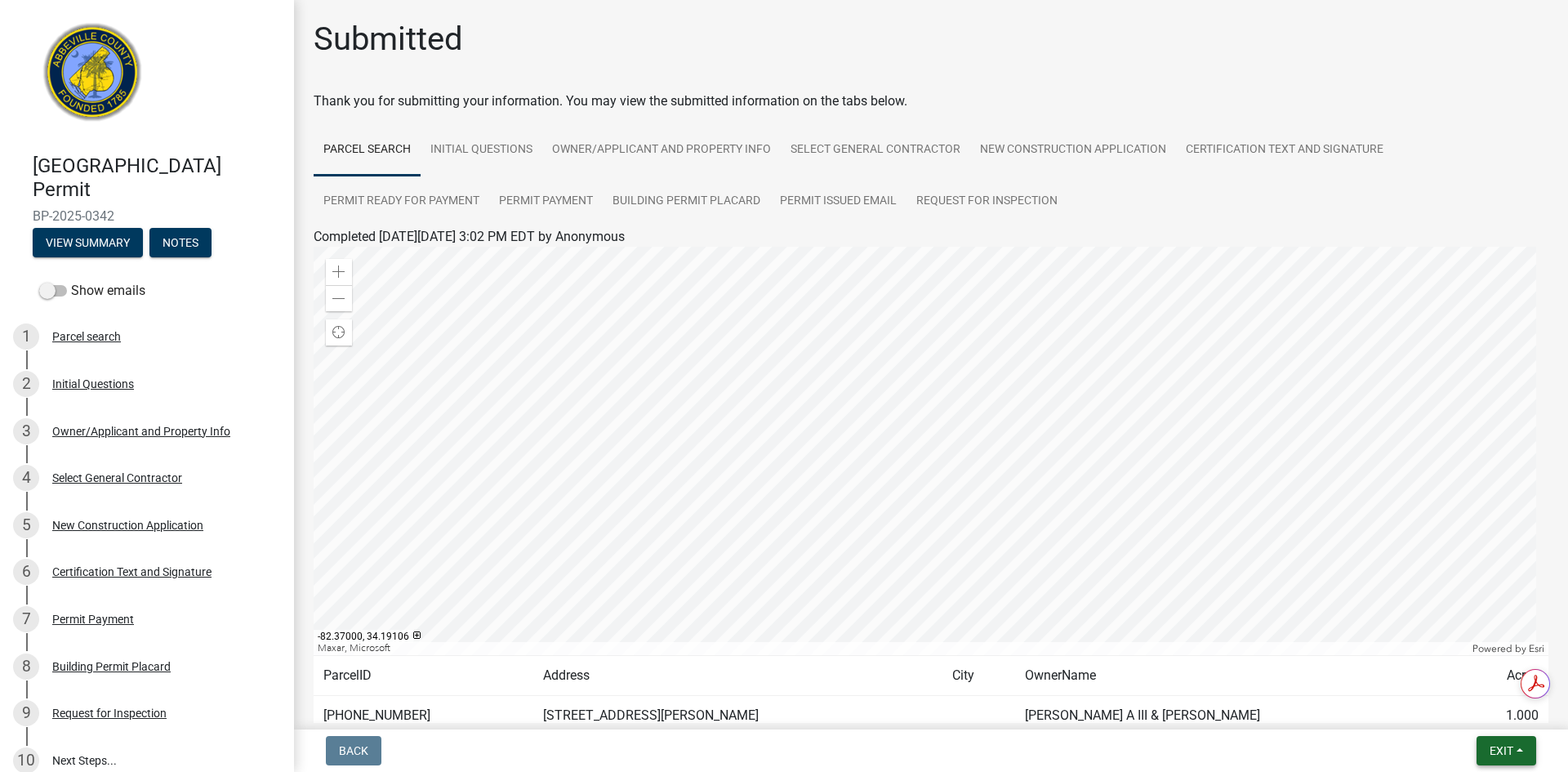
click at [1509, 750] on span "Exit" at bounding box center [1502, 750] width 24 height 13
click at [1472, 668] on button "Save" at bounding box center [1471, 670] width 131 height 40
click at [1508, 755] on span "Exit" at bounding box center [1502, 750] width 24 height 13
click at [1457, 707] on button "Save & Exit" at bounding box center [1471, 708] width 131 height 40
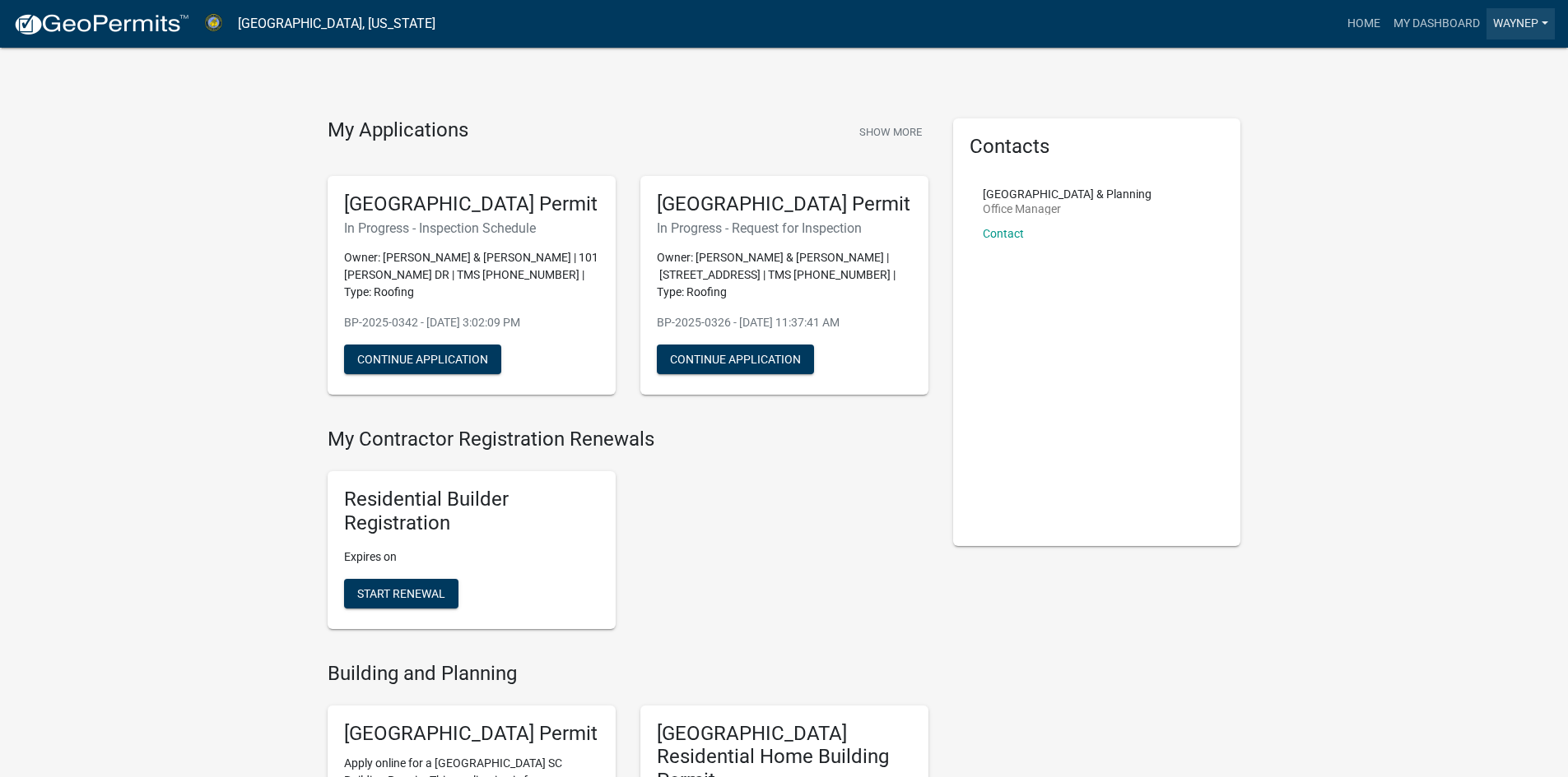
click at [1513, 24] on link "waynep" at bounding box center [1520, 23] width 68 height 31
click at [1449, 171] on link "Logout" at bounding box center [1484, 160] width 140 height 40
